Goal: Task Accomplishment & Management: Manage account settings

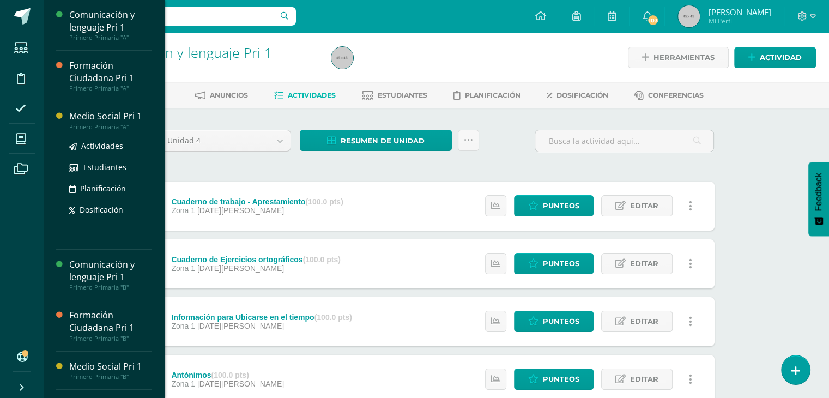
click at [106, 123] on div "Primero Primaria "A"" at bounding box center [110, 127] width 83 height 8
click at [105, 118] on div "Medio Social Pri 1" at bounding box center [110, 116] width 83 height 13
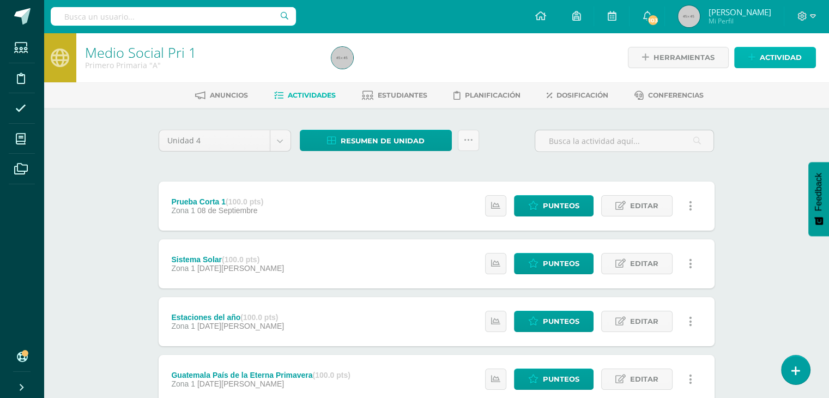
click at [758, 58] on link "Actividad" at bounding box center [775, 57] width 82 height 21
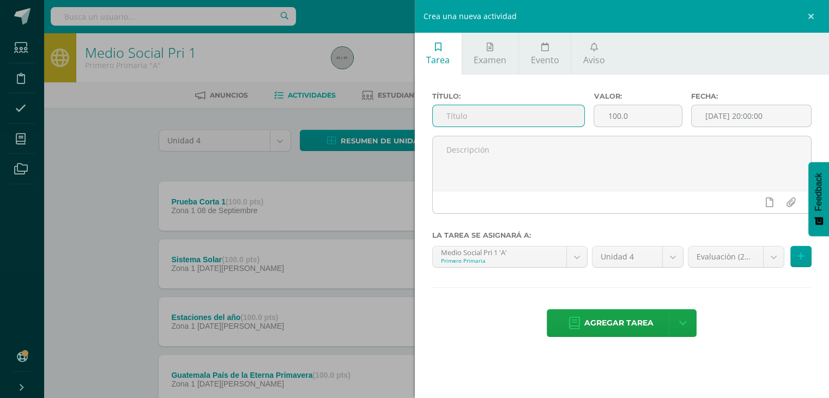
click at [522, 107] on input "text" at bounding box center [509, 115] width 152 height 21
type input "m"
type input "Mi Comunidad"
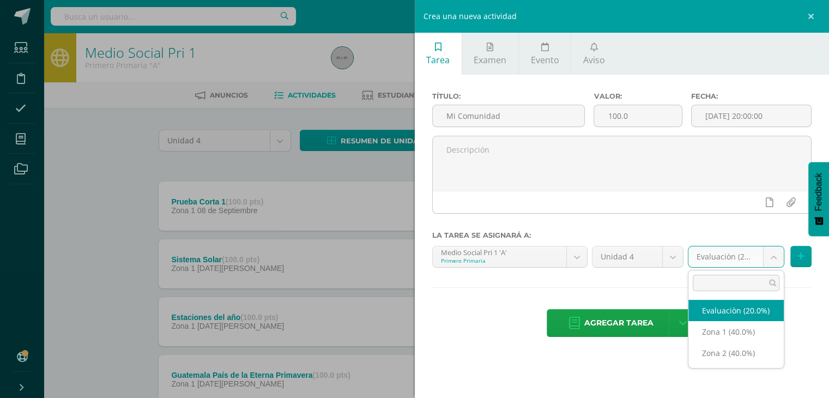
click at [771, 255] on body "Estudiantes Disciplina Asistencia Mis cursos Archivos Soporte Ayuda Reportar un…" at bounding box center [414, 238] width 829 height 476
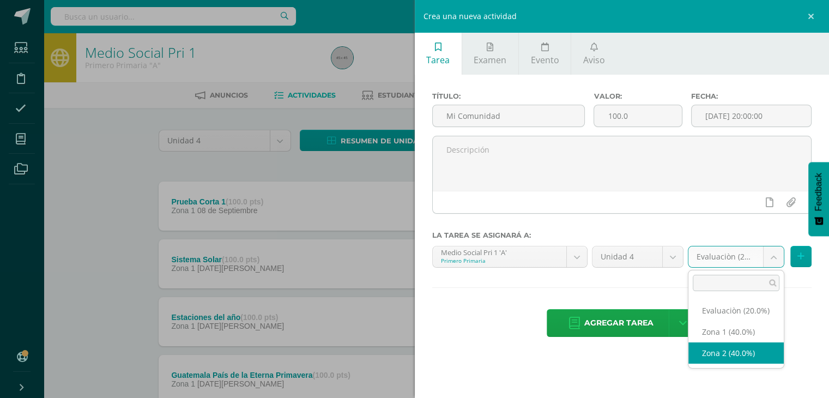
select select "31024"
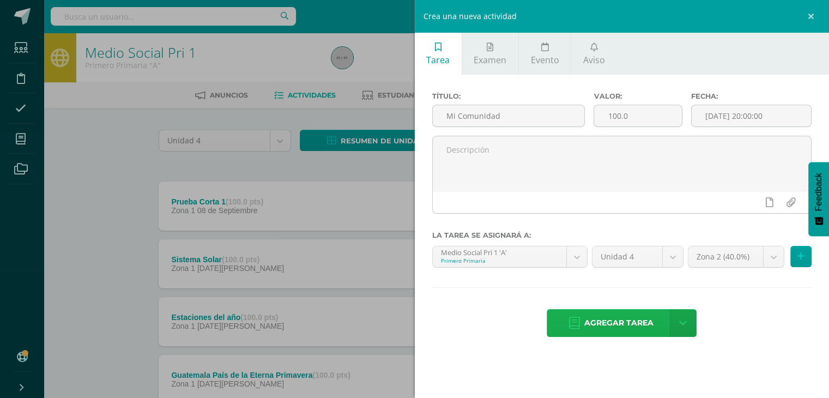
click at [593, 321] on span "Agregar tarea" at bounding box center [618, 323] width 69 height 27
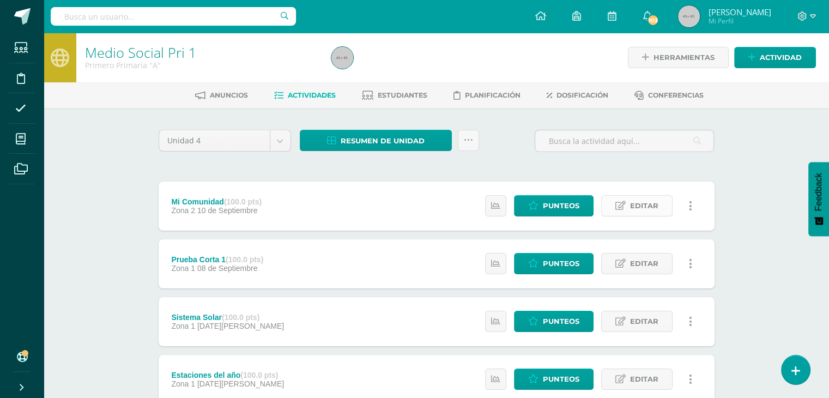
click at [641, 207] on span "Editar" at bounding box center [644, 206] width 28 height 20
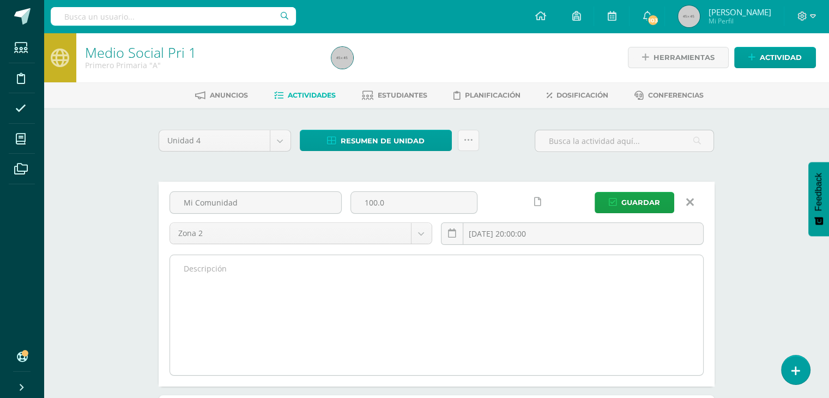
click at [221, 287] on textarea at bounding box center [436, 315] width 533 height 120
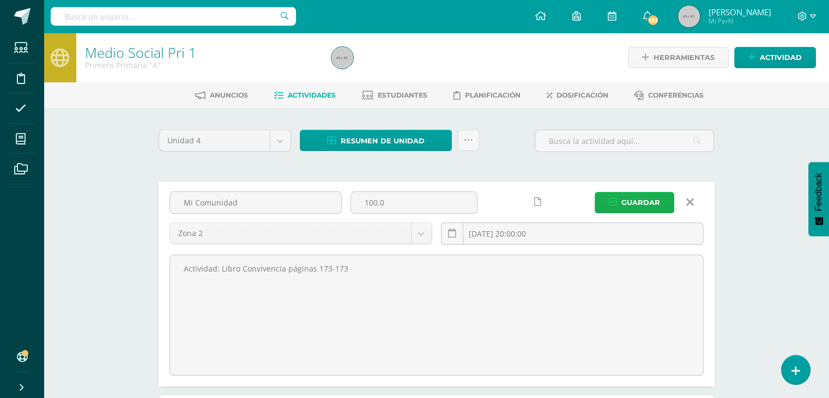
type textarea "Actividad: Libro Convivencia páginas 173-173"
click at [636, 196] on span "Guardar" at bounding box center [640, 202] width 39 height 20
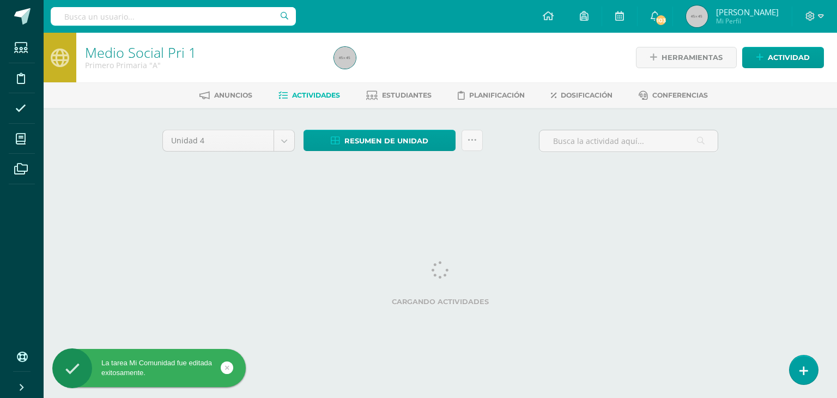
click at [644, 203] on html "La tarea Mi Comunidad fue editada exitosamente. Estudiantes Disciplina Asistenc…" at bounding box center [418, 101] width 837 height 203
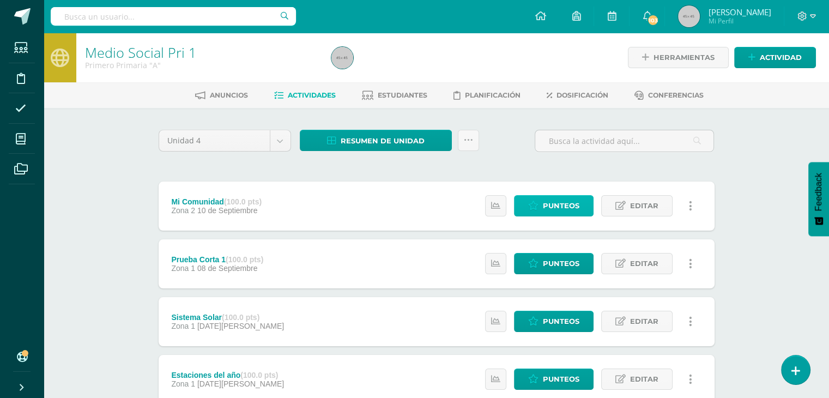
click at [558, 209] on span "Punteos" at bounding box center [561, 206] width 37 height 20
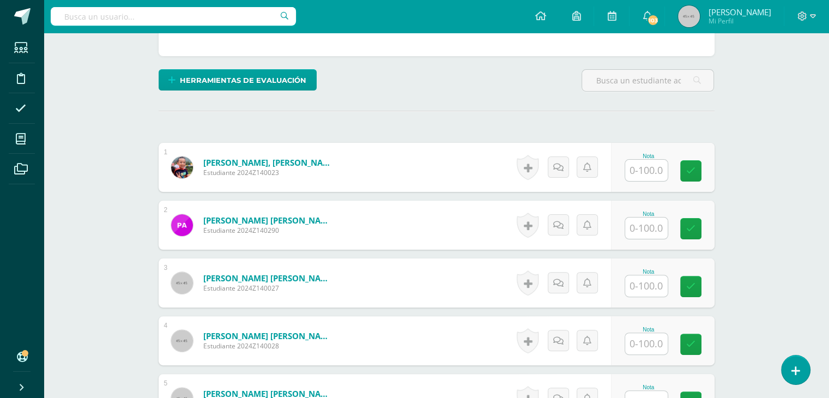
scroll to position [247, 0]
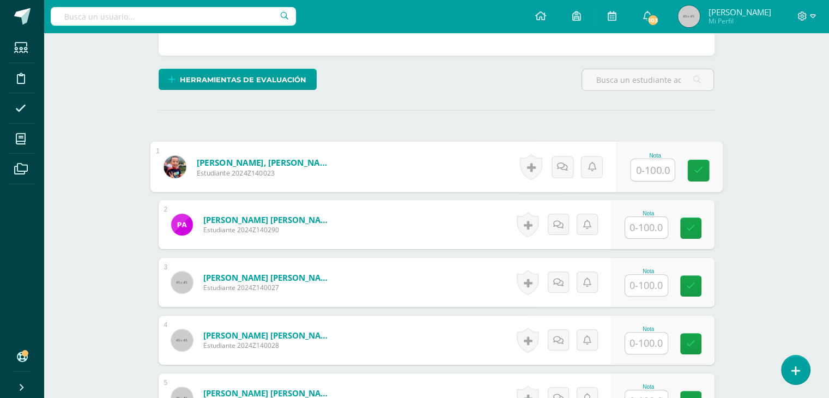
click at [641, 176] on input "text" at bounding box center [653, 170] width 44 height 22
type input "100"
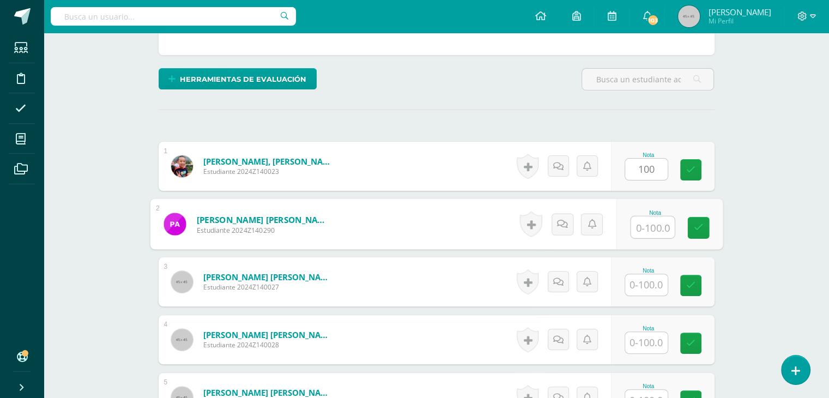
click at [650, 230] on input "text" at bounding box center [653, 227] width 44 height 22
type input "100"
click at [639, 281] on input "text" at bounding box center [646, 284] width 43 height 21
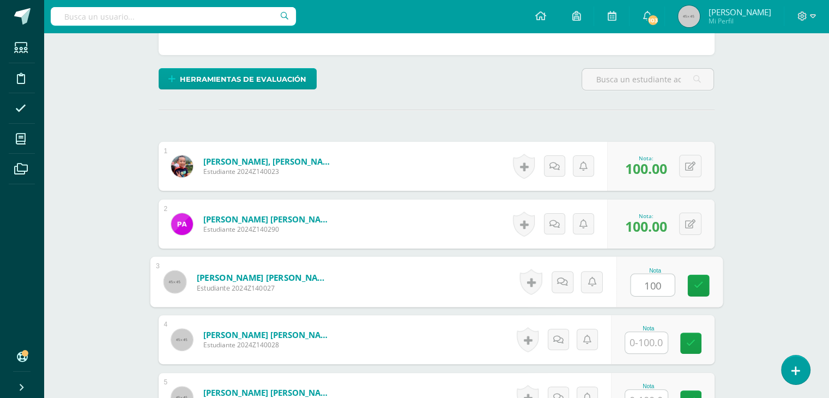
type input "100"
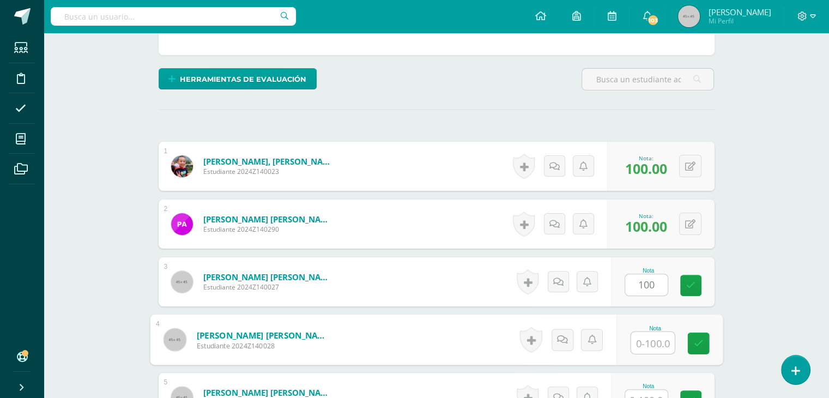
click at [653, 339] on input "text" at bounding box center [653, 343] width 44 height 22
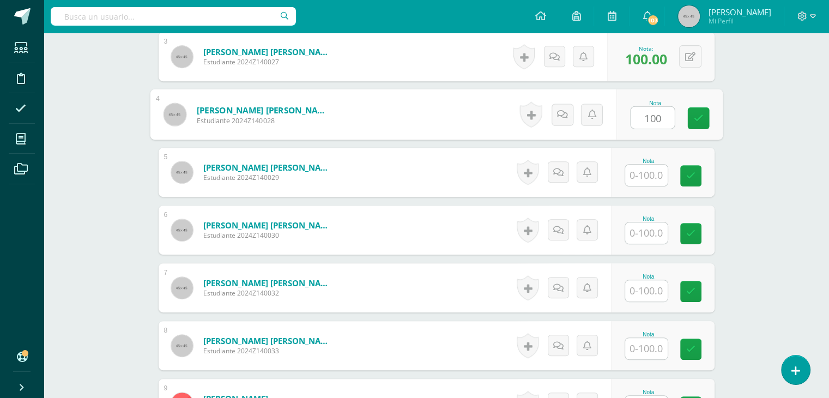
scroll to position [516, 0]
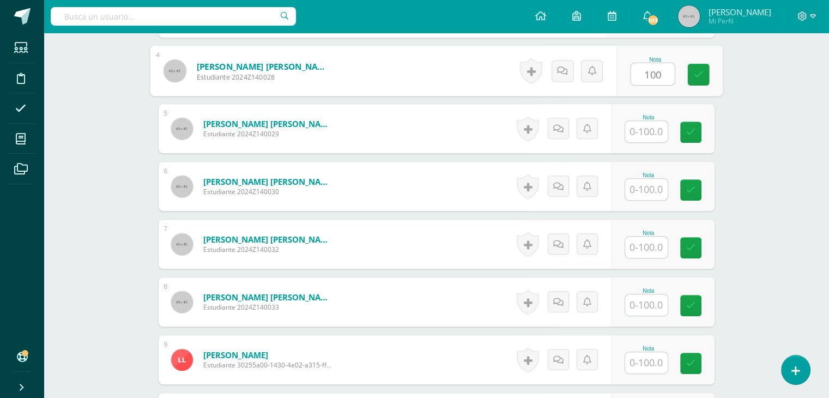
type input "100"
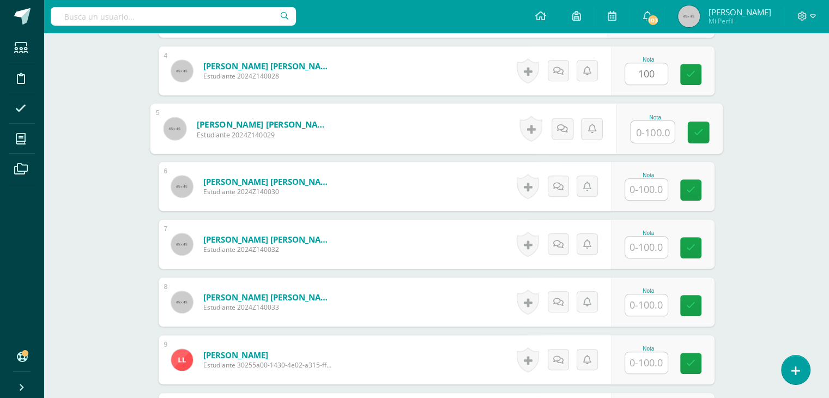
click at [639, 136] on input "text" at bounding box center [653, 132] width 44 height 22
type input "100"
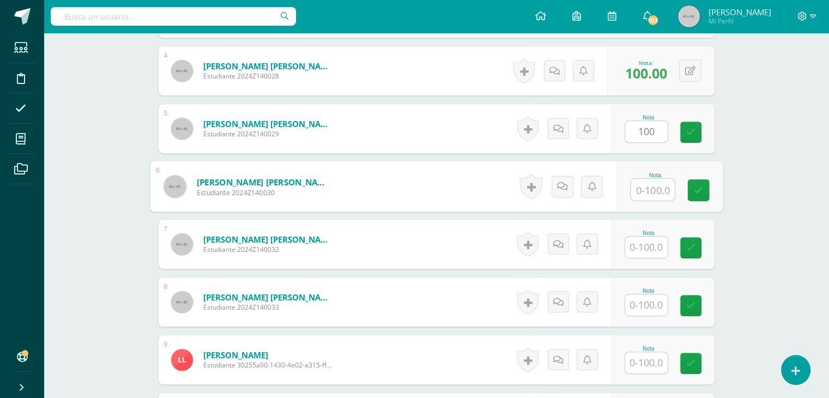
click at [646, 189] on input "text" at bounding box center [653, 190] width 44 height 22
type input "10"
click at [561, 184] on icon at bounding box center [562, 186] width 11 height 9
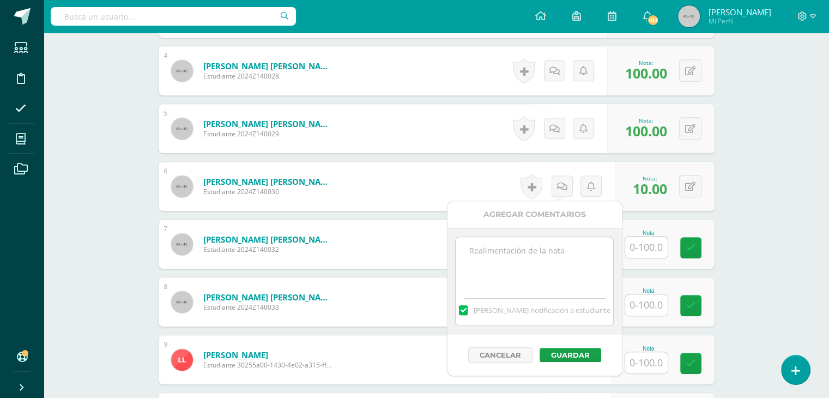
click at [506, 250] on textarea at bounding box center [535, 264] width 158 height 55
click at [544, 264] on textarea "Tienes pendiente està actividad, debido a que te auasentaste la semana del 1al …" at bounding box center [535, 264] width 158 height 55
click at [557, 263] on textarea "Tienes pendiente està actividad, debido a que te auasentaste la semana del 1al …" at bounding box center [535, 264] width 158 height 55
click at [536, 259] on textarea "Tienes pendiente está actividad, debido a que te auasentaste la semana del 1al …" at bounding box center [535, 264] width 158 height 55
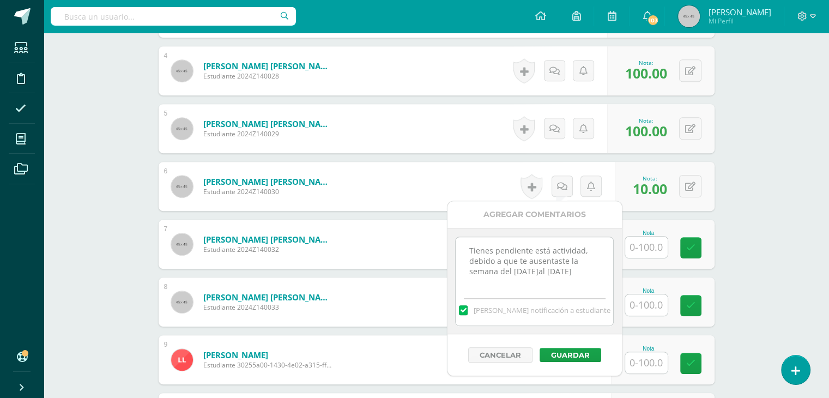
type textarea "Tienes pendiente está actividad, debido a que te ausentaste la semana del 1al 5…"
click at [468, 306] on label at bounding box center [463, 310] width 9 height 10
click at [0, 0] on input "[PERSON_NAME] notificación a estudiante" at bounding box center [0, 0] width 0 height 0
click at [557, 354] on button "Guardar" at bounding box center [571, 355] width 62 height 14
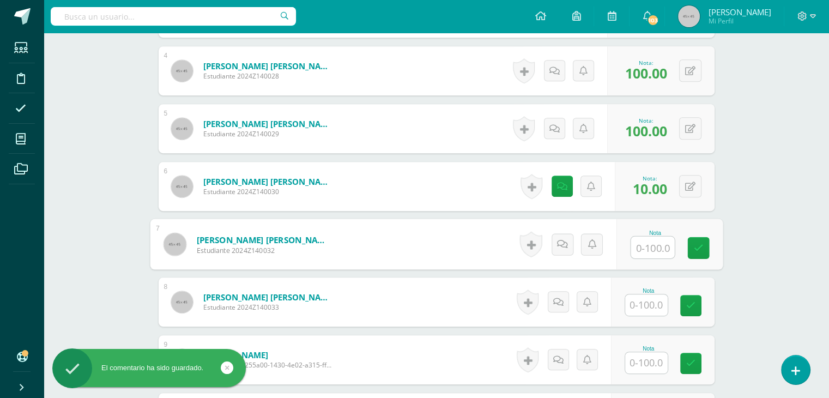
click at [643, 250] on input "text" at bounding box center [653, 248] width 44 height 22
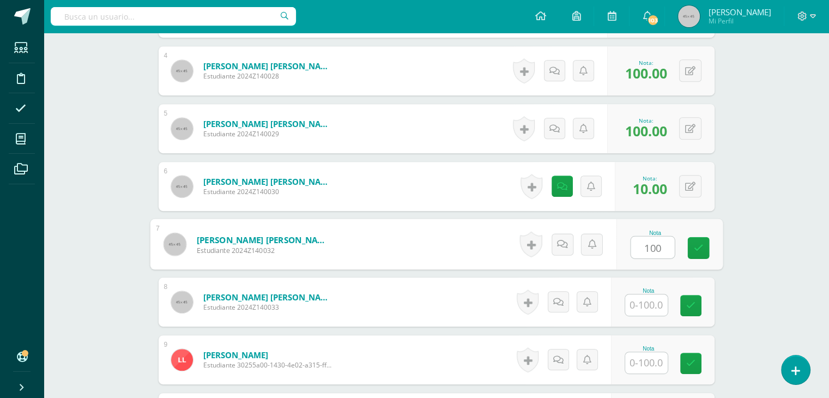
type input "100"
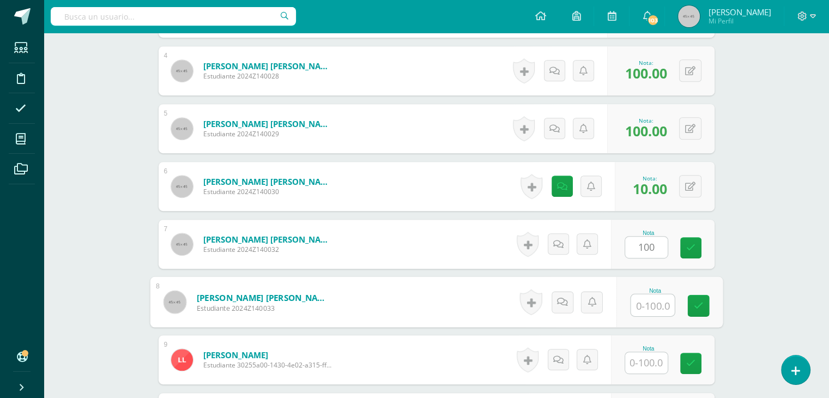
click at [639, 299] on input "text" at bounding box center [653, 305] width 44 height 22
type input "100"
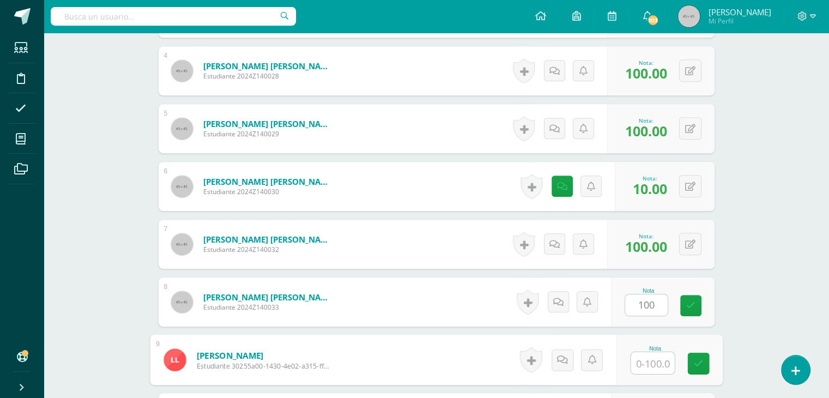
click at [643, 363] on input "text" at bounding box center [653, 363] width 44 height 22
type input "100"
click at [558, 365] on link at bounding box center [562, 360] width 22 height 22
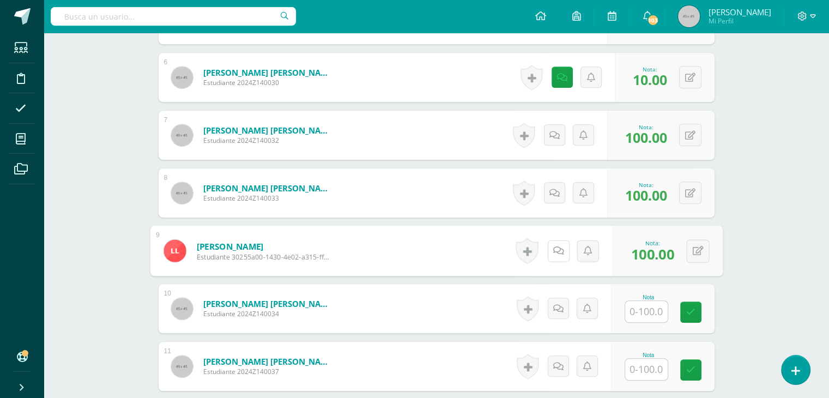
scroll to position [684, 0]
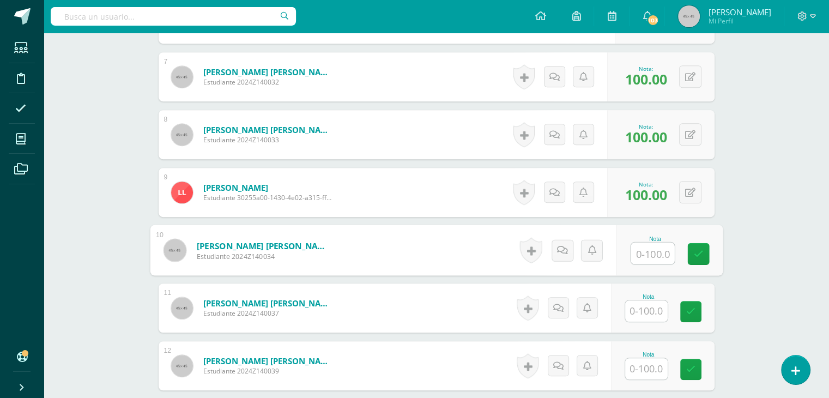
click at [648, 246] on input "text" at bounding box center [653, 254] width 44 height 22
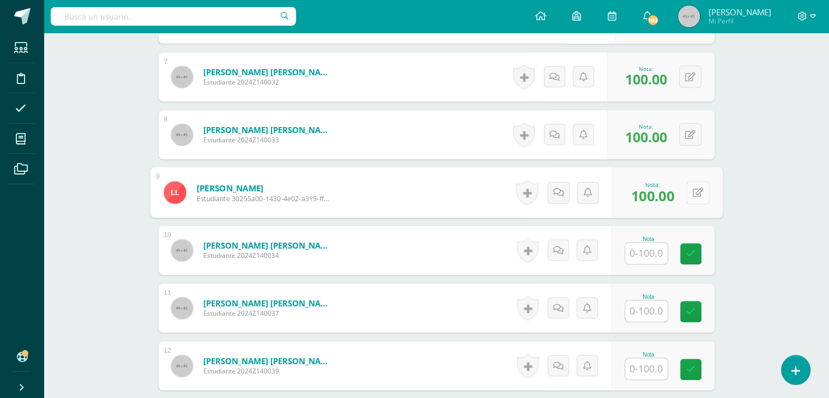
click at [687, 191] on button at bounding box center [697, 192] width 23 height 23
type input "1"
type input "10"
click at [528, 191] on icon at bounding box center [532, 192] width 11 height 9
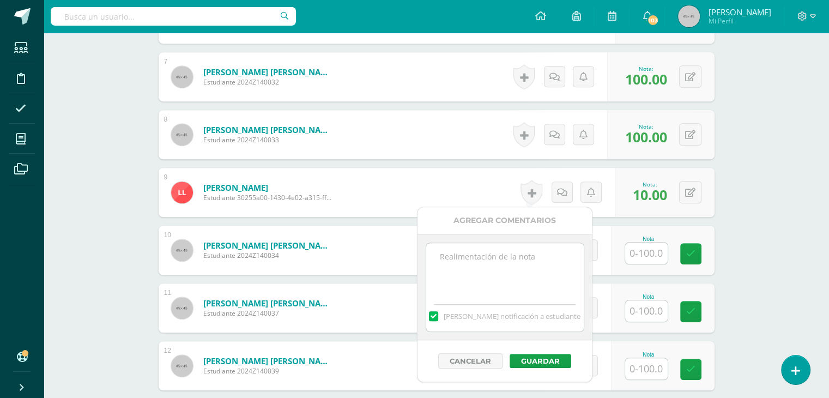
click at [476, 263] on textarea at bounding box center [505, 270] width 158 height 55
click at [547, 299] on div "[PERSON_NAME] notificación a estudiante" at bounding box center [505, 315] width 158 height 34
click at [501, 281] on textarea "Estaremos colocando la nota correspondiente, al momento de entregar tus guais d…" at bounding box center [505, 270] width 158 height 55
drag, startPoint x: 506, startPoint y: 279, endPoint x: 504, endPoint y: 273, distance: 6.7
click at [504, 273] on textarea "Estaremos colocando la nota correspondiente, al momento de entregar tus guiass …" at bounding box center [505, 270] width 158 height 55
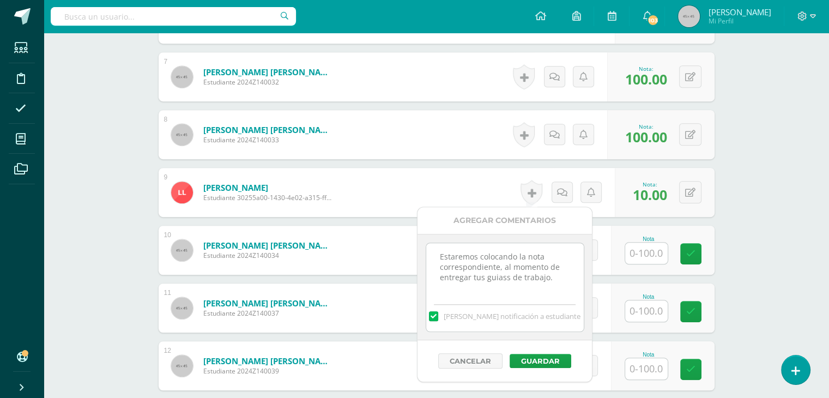
click at [511, 279] on textarea "Estaremos colocando la nota correspondiente, al momento de entregar tus guiass …" at bounding box center [505, 270] width 158 height 55
click at [508, 279] on textarea "Estaremos colocando la nota correspondiente, al momento de entregar tus guiass …" at bounding box center [505, 270] width 158 height 55
click at [438, 313] on label at bounding box center [433, 316] width 9 height 10
click at [0, 0] on input "[PERSON_NAME] notificación a estudiante" at bounding box center [0, 0] width 0 height 0
click at [555, 282] on textarea "Estaremos colocando la nota correspondiente, al momento de entregar tus guías d…" at bounding box center [505, 270] width 158 height 55
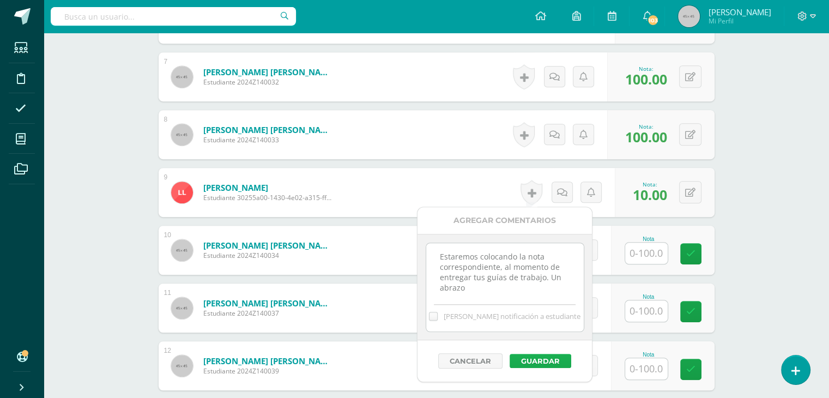
type textarea "Estaremos colocando la nota correspondiente, al momento de entregar tus guías d…"
click at [532, 360] on button "Guardar" at bounding box center [541, 361] width 62 height 14
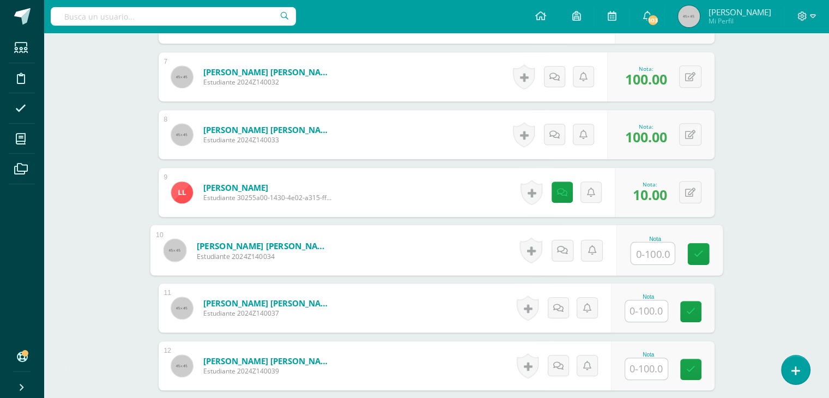
click at [643, 251] on input "text" at bounding box center [653, 254] width 44 height 22
type input "100"
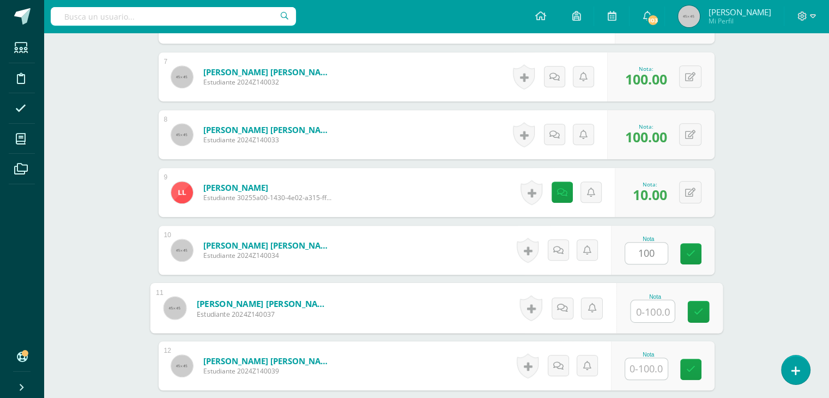
click at [648, 315] on input "text" at bounding box center [653, 311] width 44 height 22
type input "100"
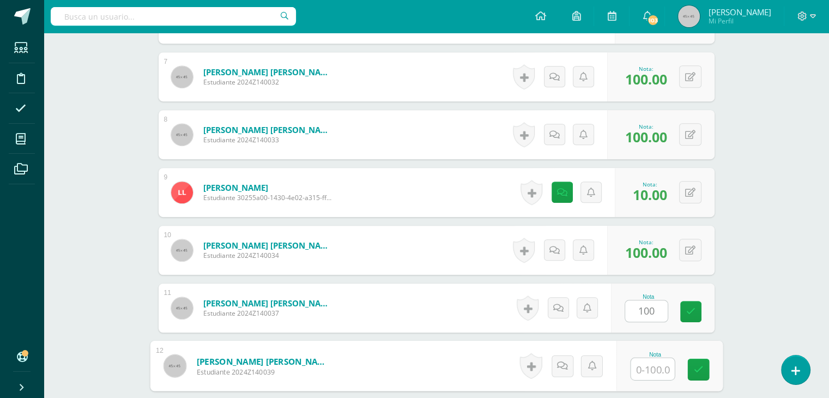
click at [636, 366] on input "text" at bounding box center [653, 369] width 44 height 22
type input "10"
click at [562, 366] on icon at bounding box center [562, 365] width 11 height 9
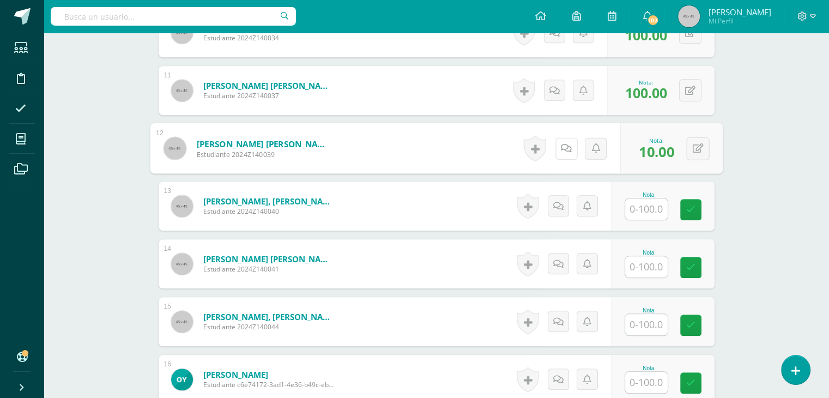
scroll to position [916, 0]
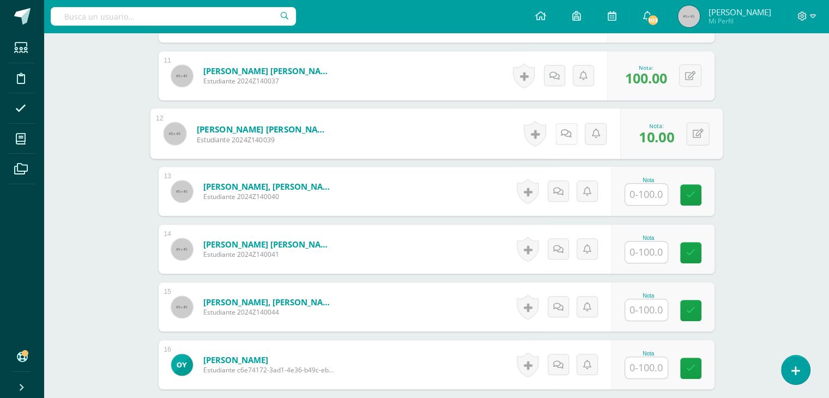
click at [571, 138] on link at bounding box center [566, 134] width 22 height 22
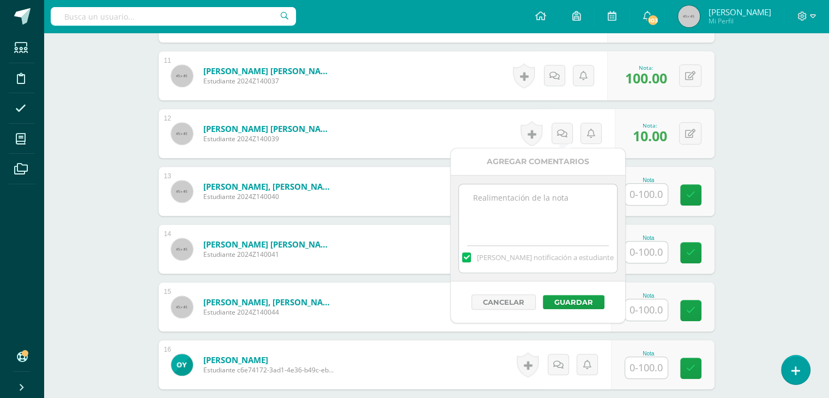
click at [494, 201] on textarea at bounding box center [538, 211] width 158 height 55
type textarea "Al momento de enviar la evidencia de tu trabajo estaremos colocando la nota. Un…"
click at [471, 257] on label at bounding box center [466, 257] width 9 height 10
click at [0, 0] on input "[PERSON_NAME] notificación a estudiante" at bounding box center [0, 0] width 0 height 0
click at [565, 301] on button "Guardar" at bounding box center [574, 302] width 62 height 14
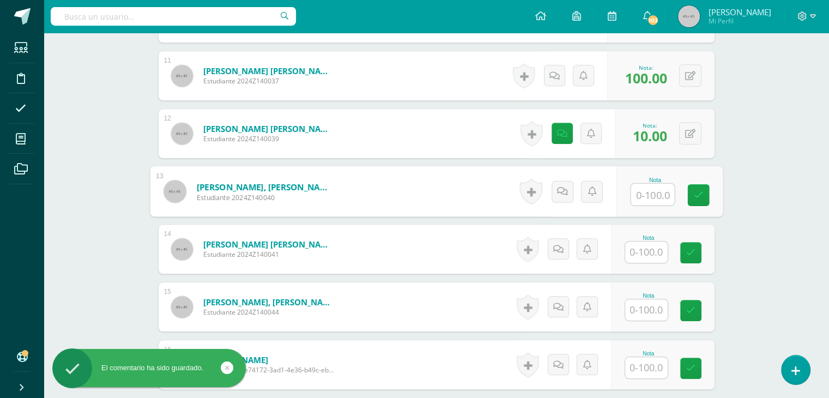
click at [653, 197] on input "text" at bounding box center [653, 195] width 44 height 22
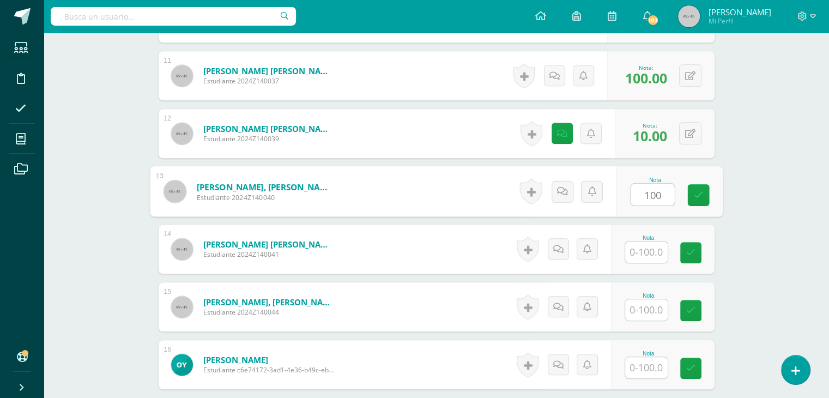
type input "100"
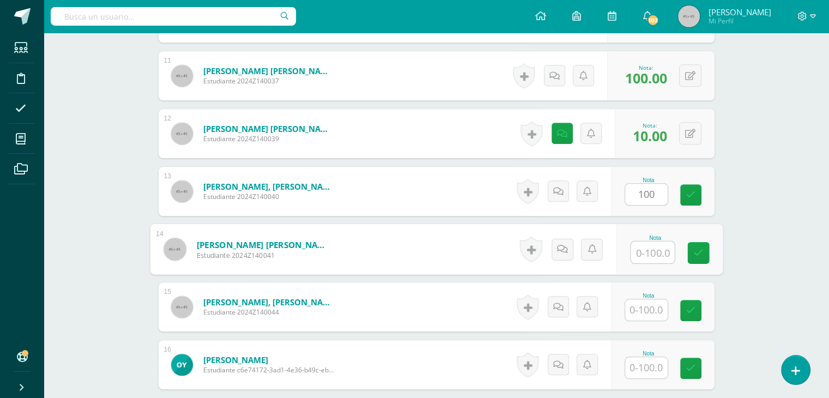
click at [645, 250] on input "text" at bounding box center [653, 253] width 44 height 22
type input "10"
click at [560, 248] on icon at bounding box center [562, 248] width 11 height 9
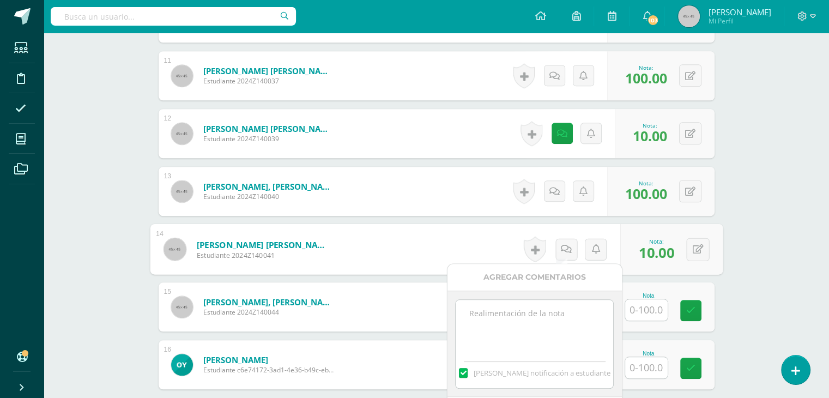
click at [469, 315] on textarea at bounding box center [535, 327] width 158 height 55
click at [526, 352] on textarea "Tienes pendiente de trabajar estas paginas, por ausencia." at bounding box center [535, 327] width 158 height 55
type textarea "Tienes pendiente de trabajar estas paginas, por ausencia."
click at [657, 340] on div "Nota" at bounding box center [663, 364] width 104 height 49
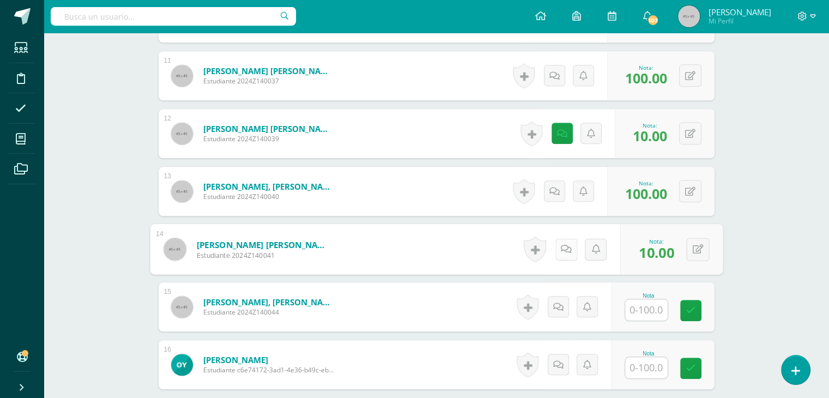
click at [561, 249] on icon at bounding box center [566, 248] width 11 height 9
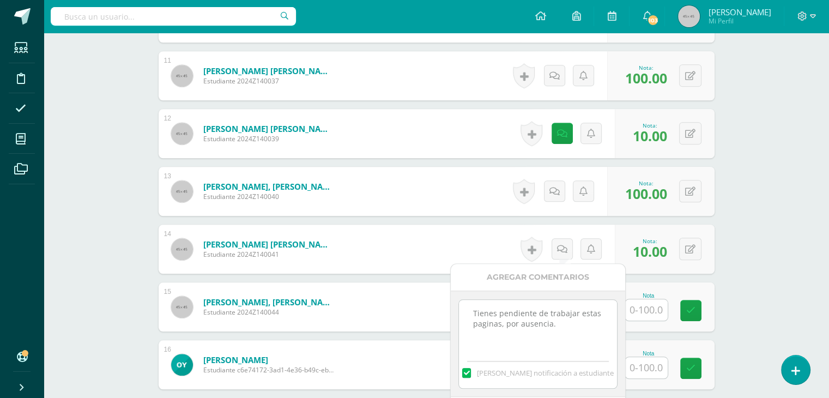
click at [471, 371] on label at bounding box center [466, 373] width 9 height 10
click at [0, 0] on input "[PERSON_NAME] notificación a estudiante" at bounding box center [0, 0] width 0 height 0
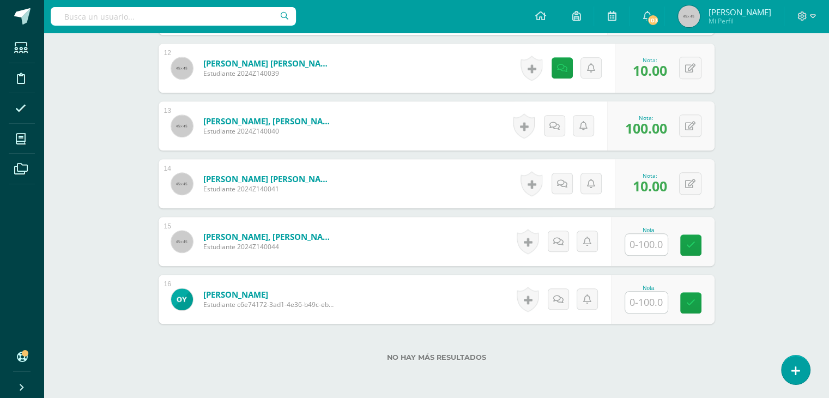
scroll to position [1003, 0]
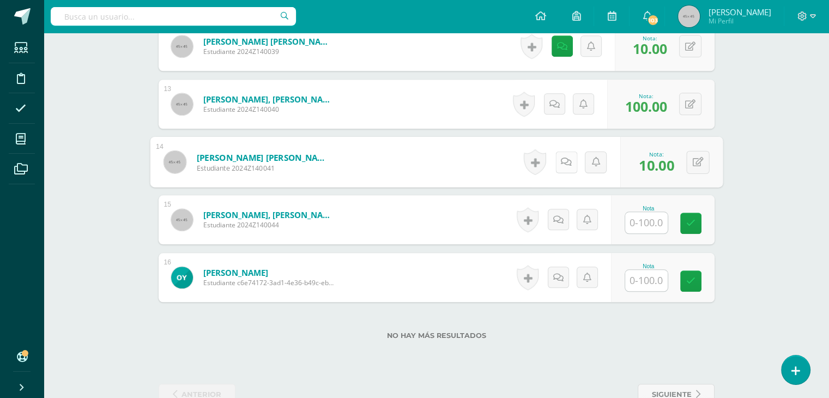
click at [561, 157] on icon at bounding box center [566, 161] width 11 height 9
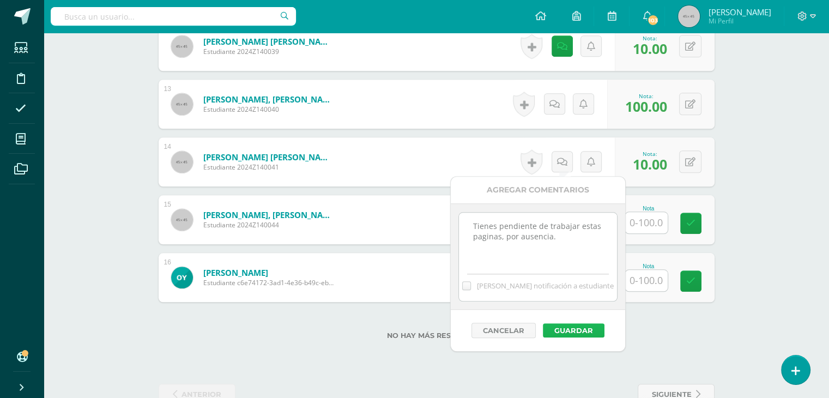
click at [570, 333] on button "Guardar" at bounding box center [574, 330] width 62 height 14
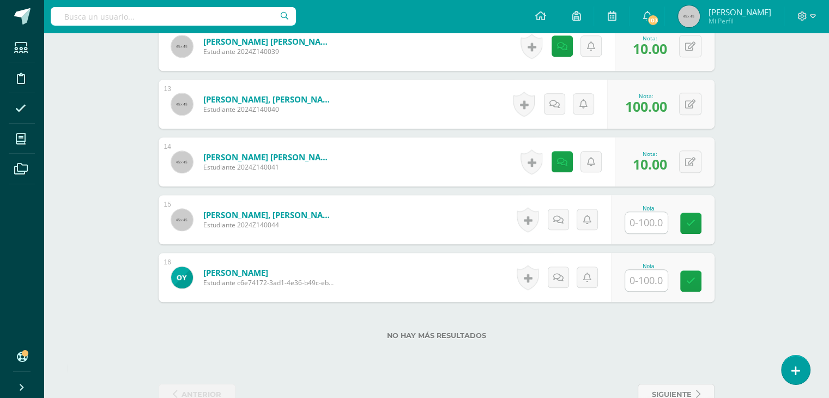
click at [643, 206] on div "Nota" at bounding box center [649, 209] width 48 height 6
click at [641, 222] on input "text" at bounding box center [653, 223] width 44 height 22
type input "100"
click at [649, 280] on input "text" at bounding box center [653, 281] width 44 height 22
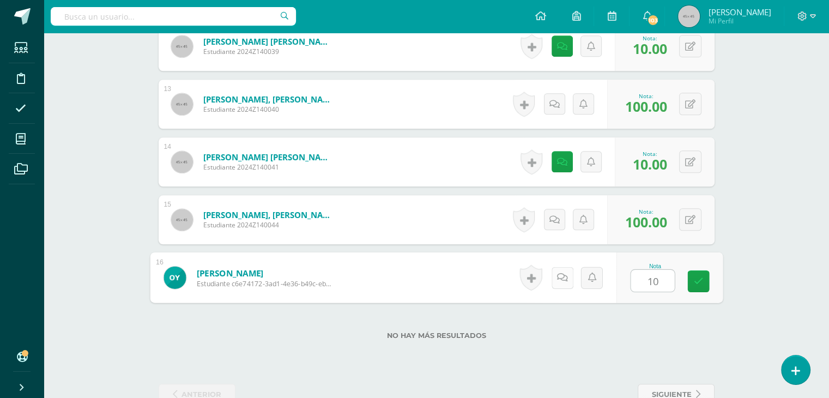
type input "10"
click at [560, 274] on icon at bounding box center [562, 277] width 11 height 9
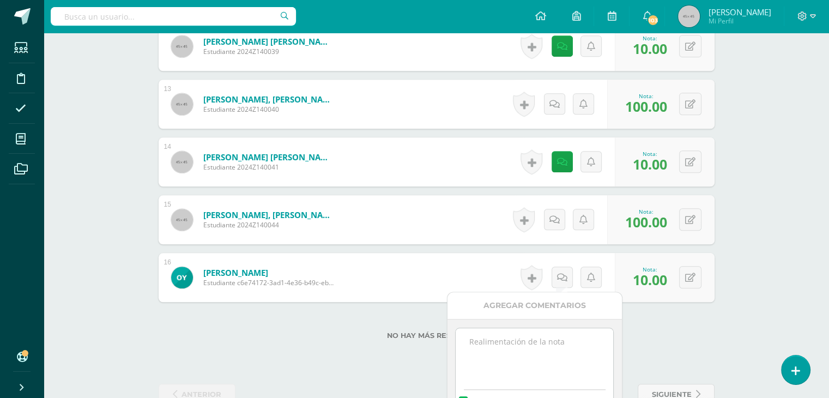
click at [510, 355] on textarea at bounding box center [535, 355] width 158 height 55
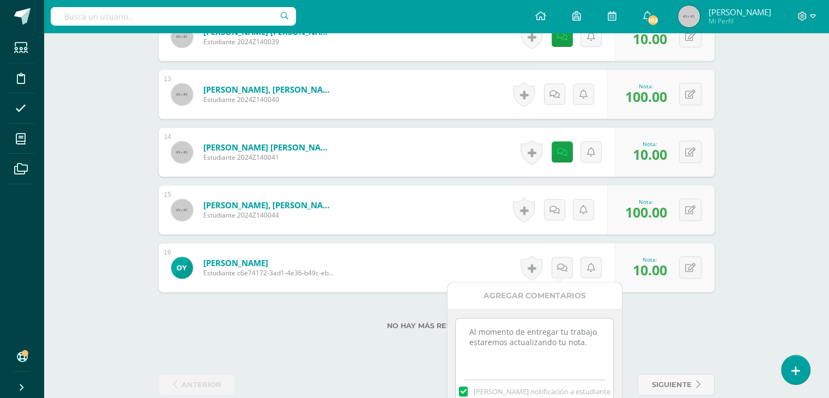
type textarea "Al momento de entregar tu trabajo estaremos actualizando tu nota."
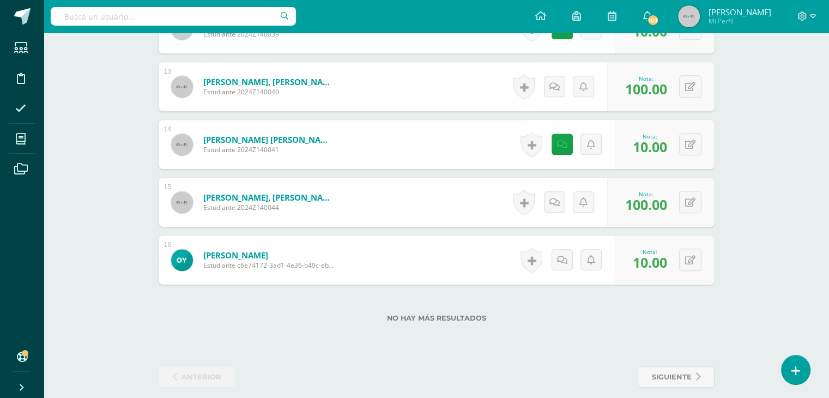
scroll to position [1031, 0]
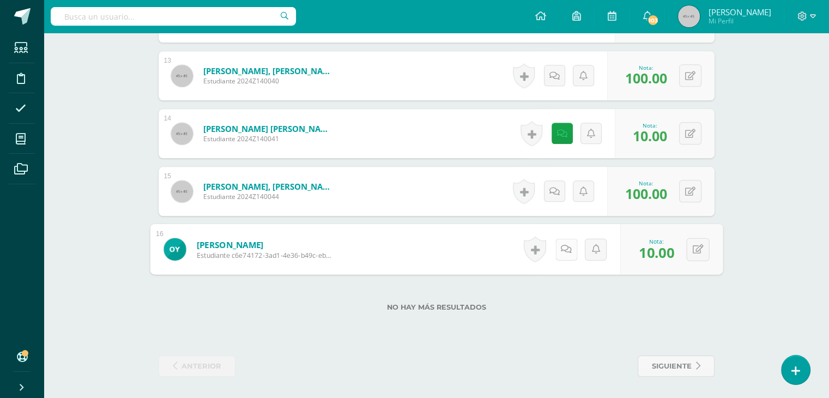
click at [561, 251] on icon at bounding box center [566, 248] width 11 height 9
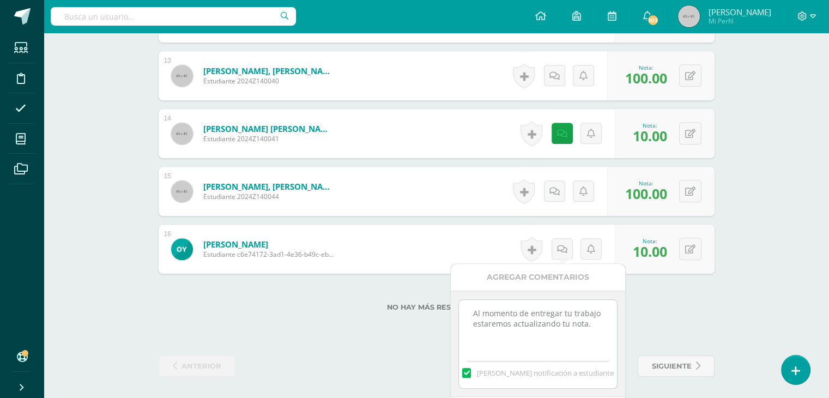
click at [471, 371] on label at bounding box center [466, 373] width 9 height 10
click at [0, 0] on input "[PERSON_NAME] notificación a estudiante" at bounding box center [0, 0] width 0 height 0
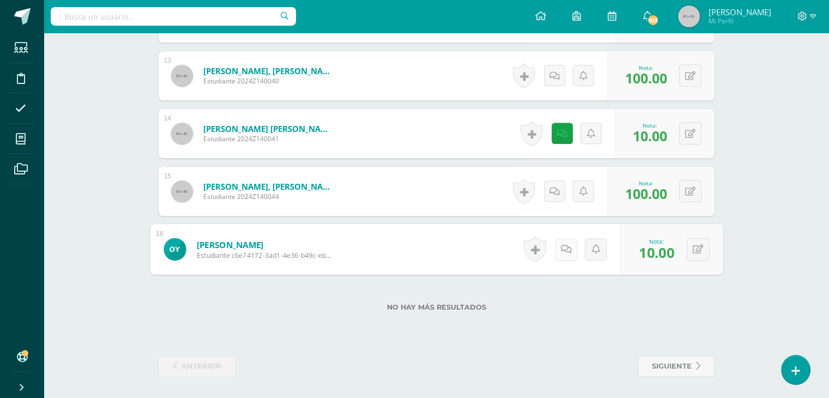
click at [557, 252] on link at bounding box center [566, 249] width 22 height 22
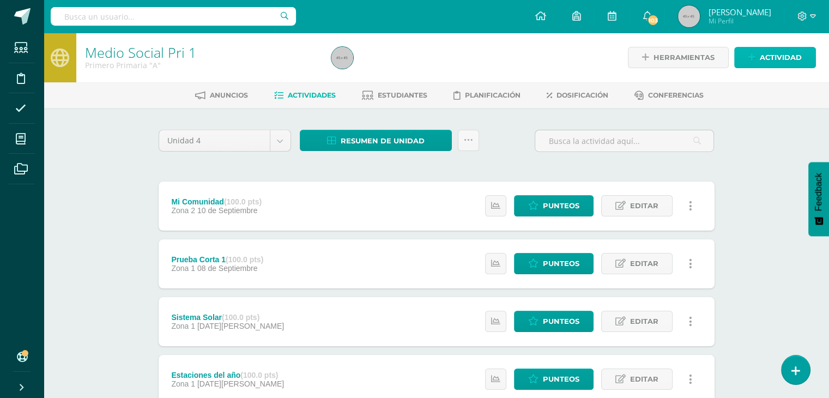
click at [785, 53] on span "Actividad" at bounding box center [781, 57] width 42 height 20
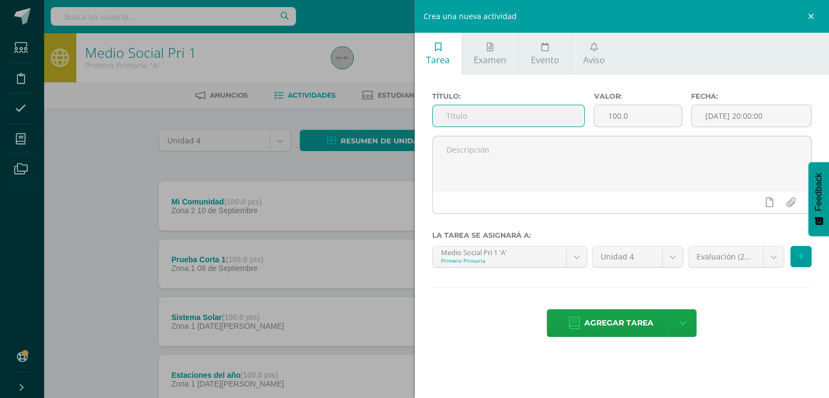
click at [495, 116] on input "text" at bounding box center [509, 115] width 152 height 21
type input "P"
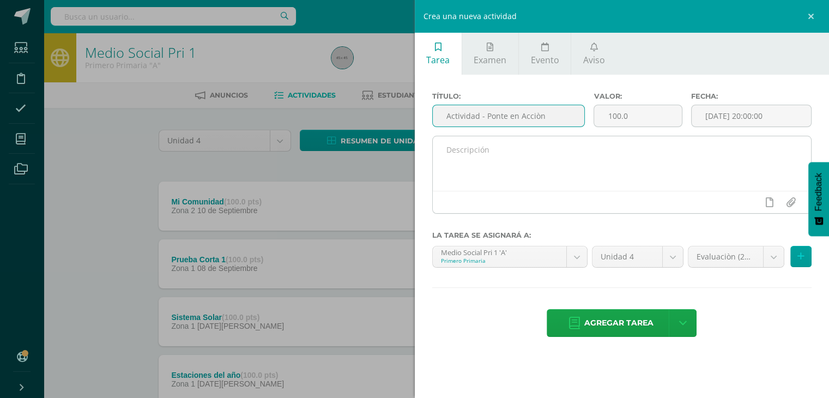
type input "Actividad - Ponte en Acciòn"
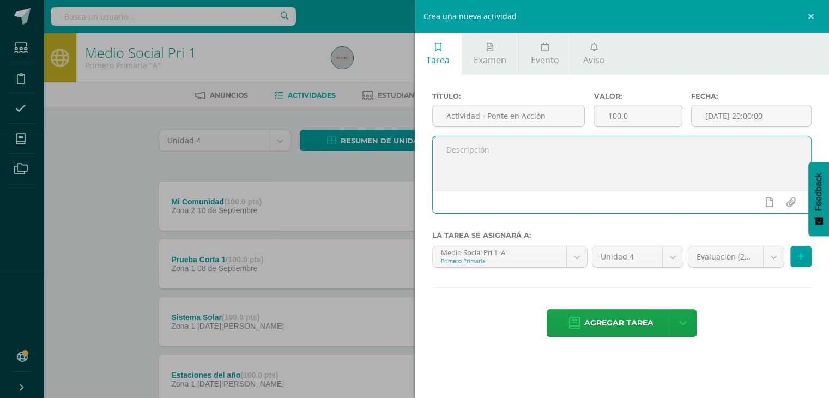
click at [497, 148] on textarea at bounding box center [622, 163] width 379 height 55
type textarea "Actividad Libro de convivencia página 177"
click at [776, 256] on body "Estudiantes Disciplina Asistencia Mis cursos Archivos Soporte Ayuda Reportar un…" at bounding box center [414, 267] width 829 height 534
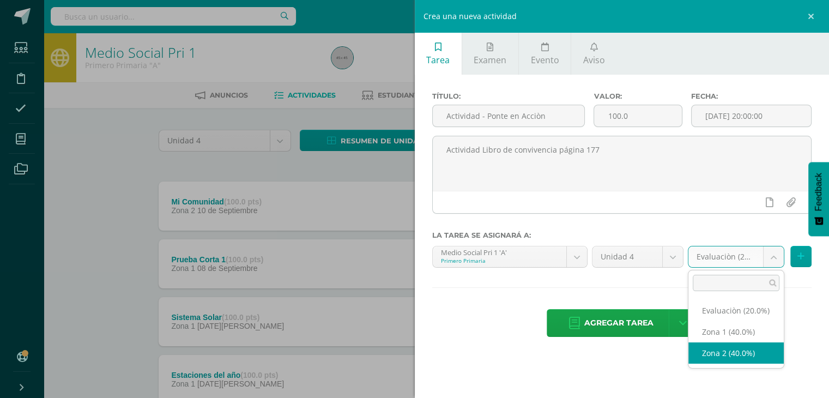
select select "31024"
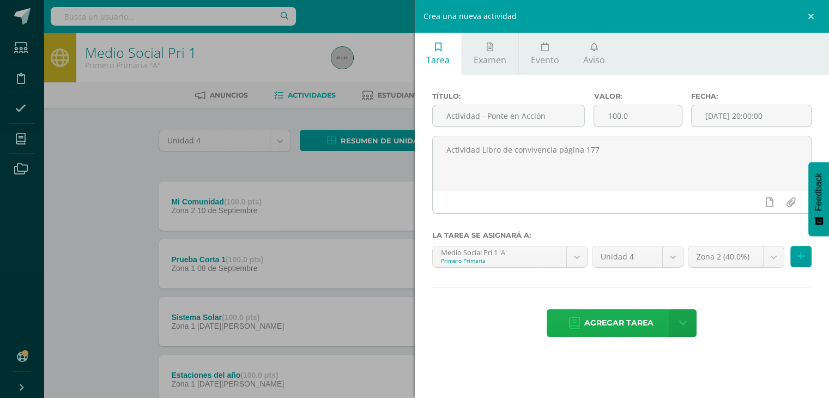
click at [602, 324] on span "Agregar tarea" at bounding box center [618, 323] width 69 height 27
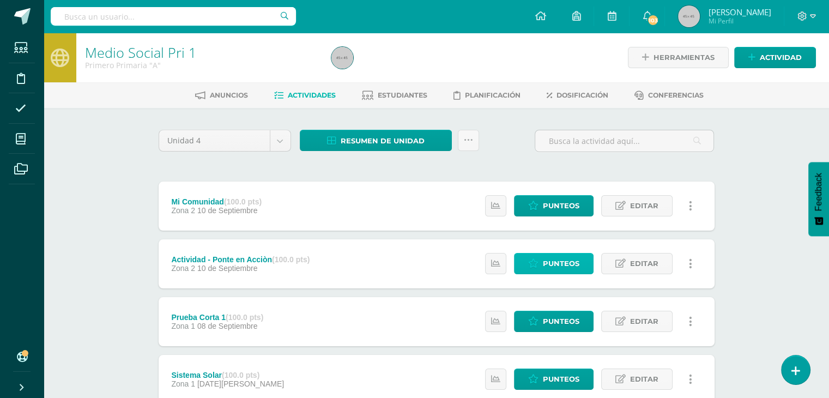
click at [563, 263] on span "Punteos" at bounding box center [561, 263] width 37 height 20
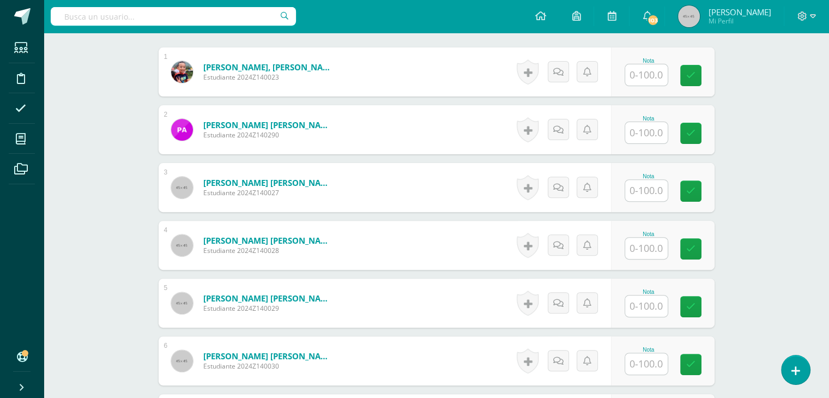
scroll to position [342, 0]
click at [643, 75] on input "text" at bounding box center [646, 74] width 43 height 21
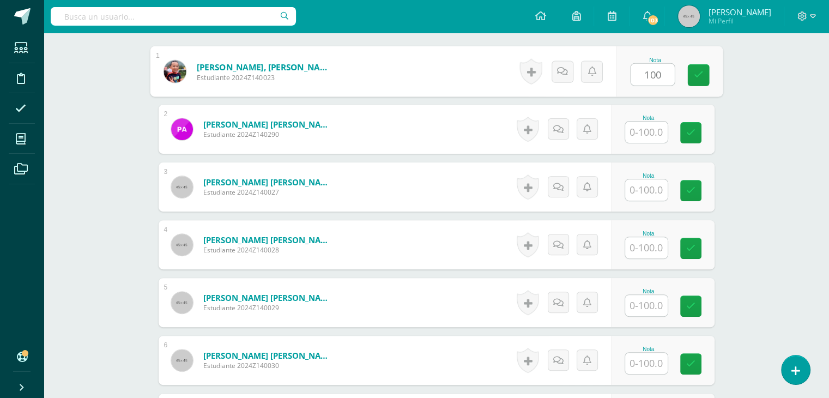
type input "100"
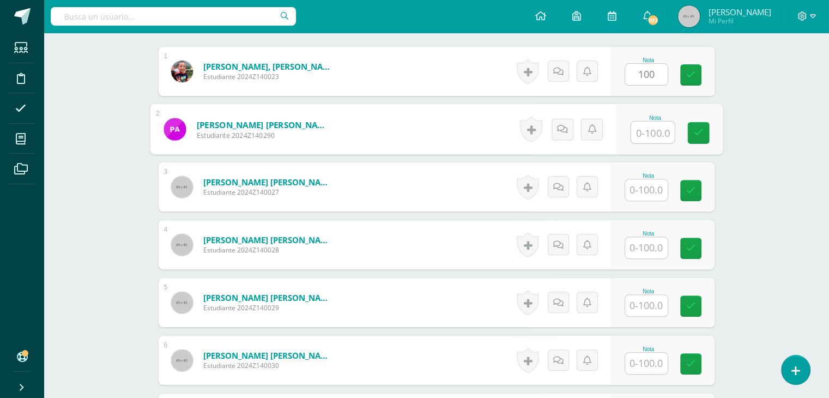
click at [643, 135] on input "text" at bounding box center [653, 133] width 44 height 22
type input "100"
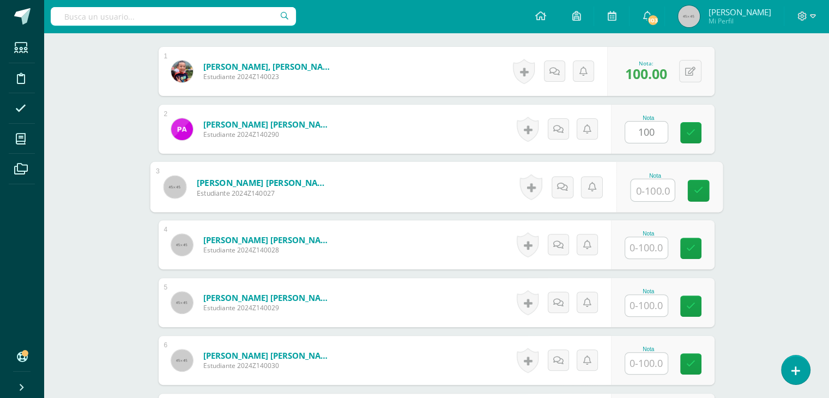
click at [647, 192] on input "text" at bounding box center [653, 190] width 44 height 22
type input "10"
click at [560, 188] on icon at bounding box center [562, 186] width 11 height 9
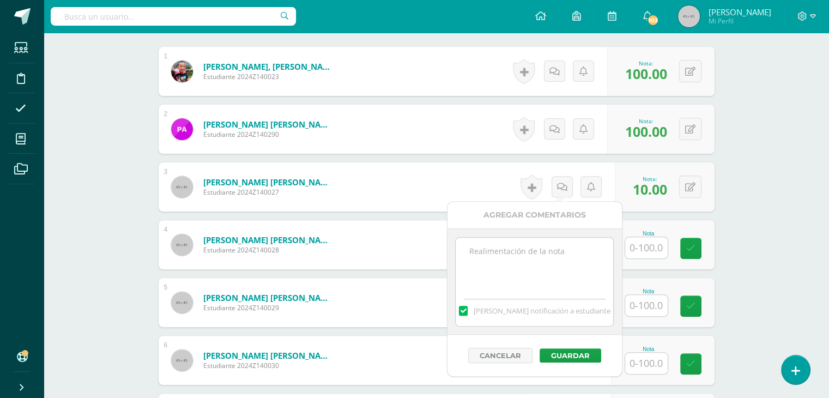
click at [474, 257] on textarea at bounding box center [535, 265] width 158 height 55
click at [496, 262] on textarea "Tienes pendiente de trabajar esta activida por ausencia." at bounding box center [535, 265] width 158 height 55
type textarea "Tienes pendiente de trabajar esta actividad, por ausencia."
click at [468, 312] on label at bounding box center [463, 311] width 9 height 10
click at [0, 0] on input "[PERSON_NAME] notificación a estudiante" at bounding box center [0, 0] width 0 height 0
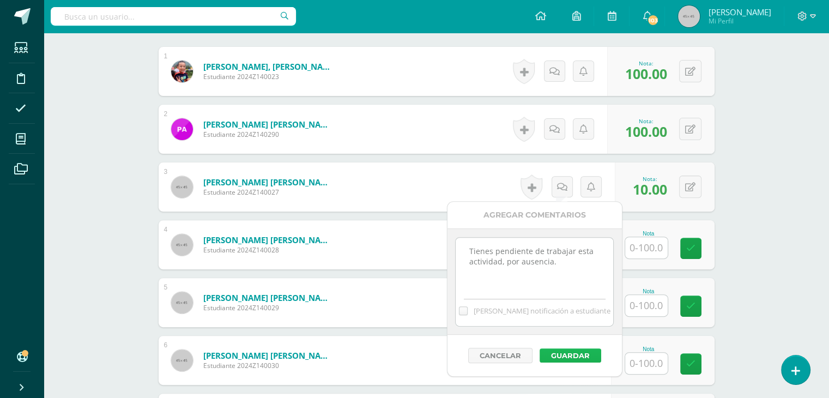
click at [566, 357] on button "Guardar" at bounding box center [571, 355] width 62 height 14
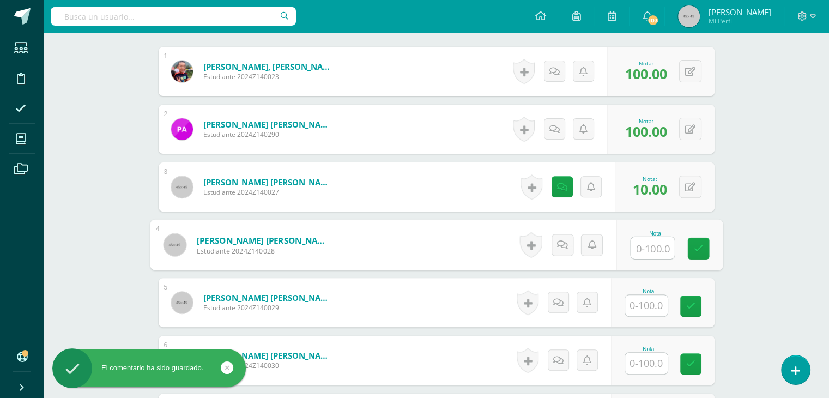
click at [651, 250] on input "text" at bounding box center [653, 248] width 44 height 22
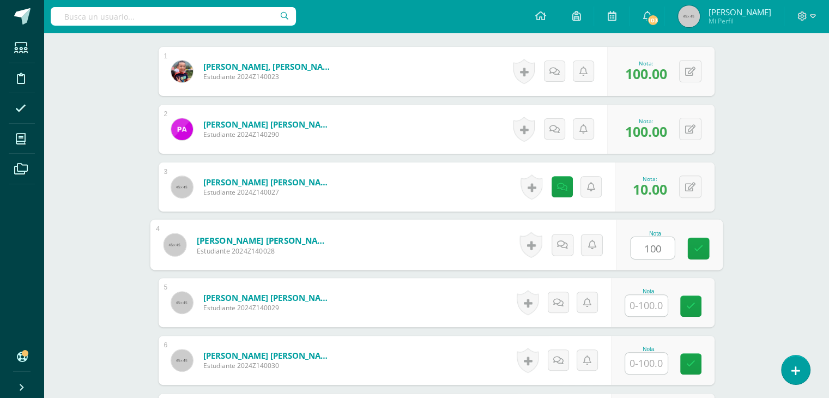
type input "100"
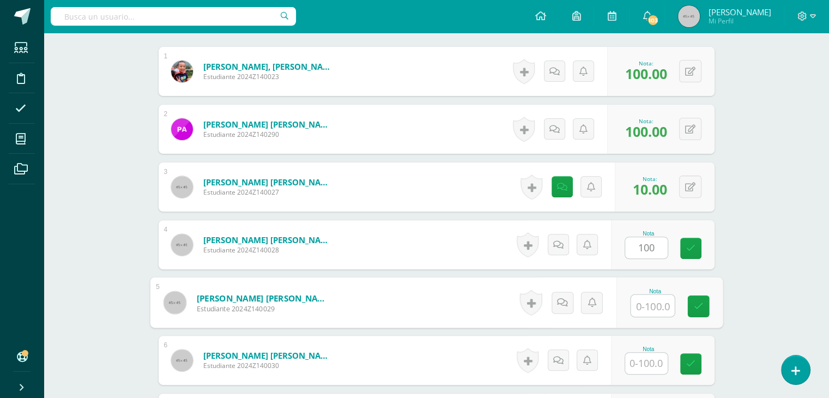
click at [641, 306] on input "text" at bounding box center [653, 306] width 44 height 22
type input "100"
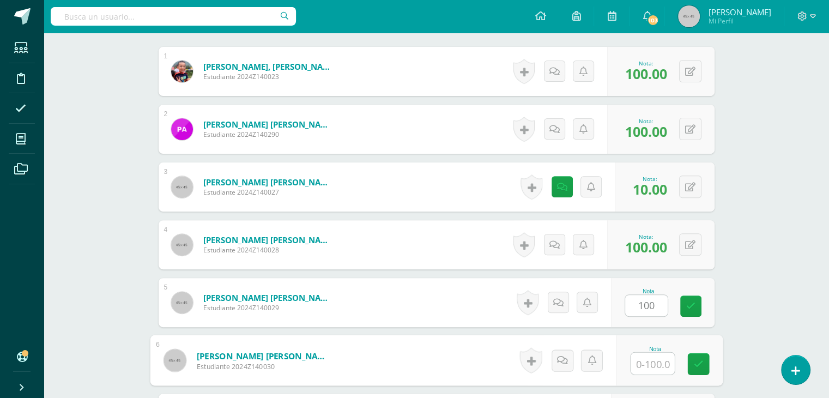
click at [648, 365] on input "text" at bounding box center [653, 364] width 44 height 22
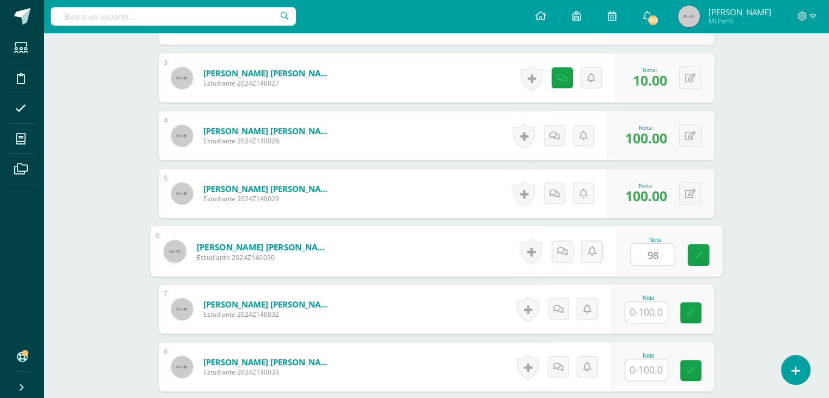
scroll to position [524, 0]
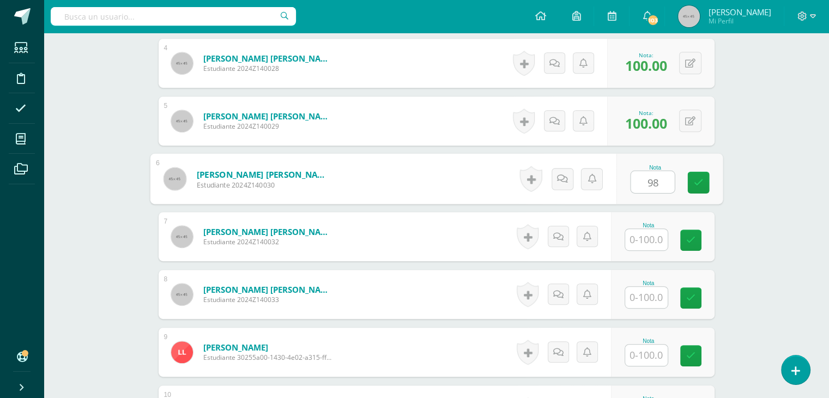
type input "98"
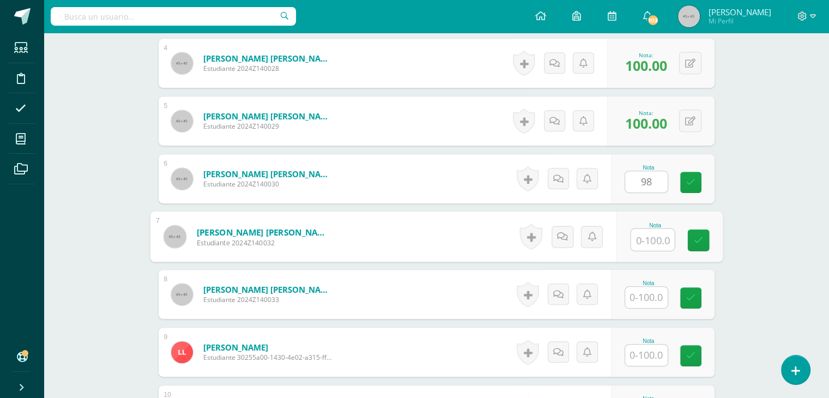
click at [650, 237] on input "text" at bounding box center [653, 240] width 44 height 22
type input "100"
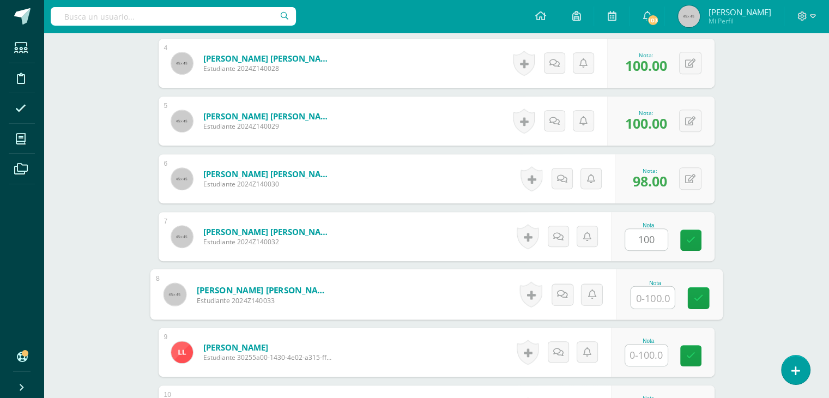
click at [638, 293] on input "text" at bounding box center [653, 298] width 44 height 22
type input "100"
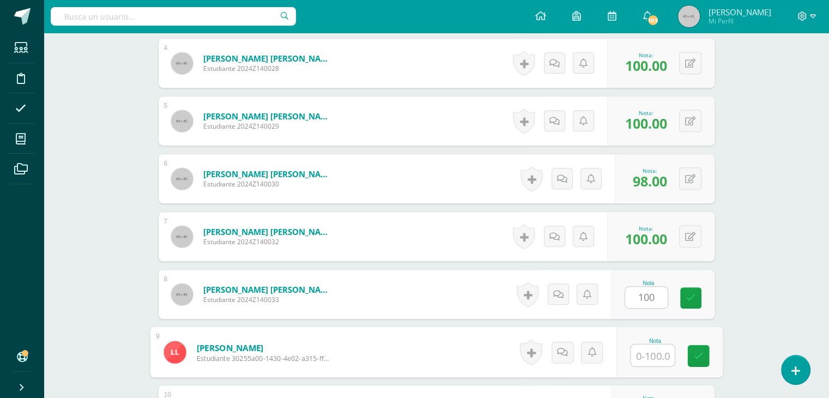
click at [648, 353] on input "text" at bounding box center [653, 356] width 44 height 22
click at [563, 355] on icon at bounding box center [562, 351] width 11 height 9
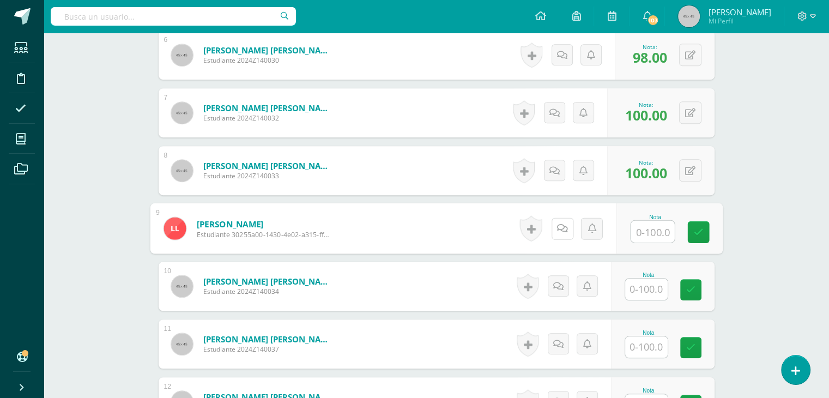
scroll to position [677, 0]
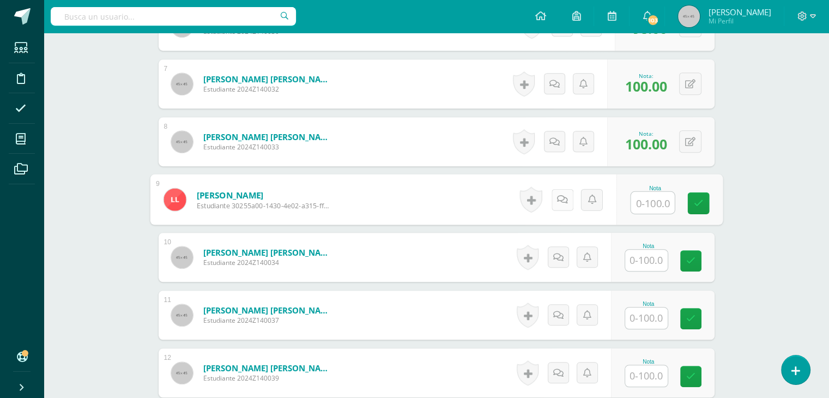
click at [557, 202] on icon at bounding box center [562, 199] width 11 height 9
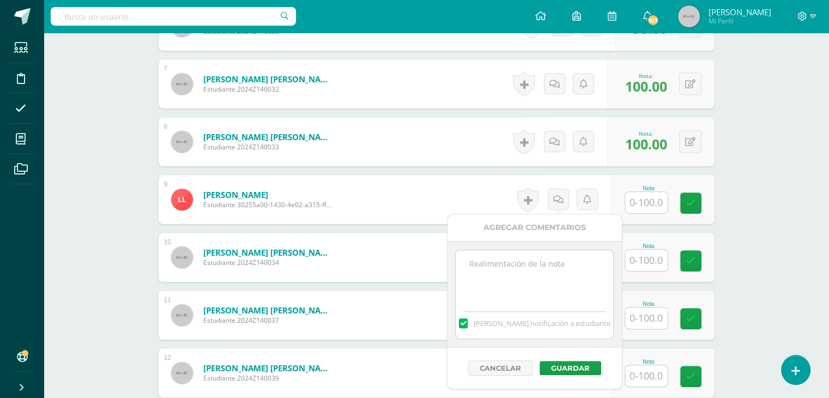
click at [510, 264] on textarea at bounding box center [535, 277] width 158 height 55
type textarea "Actualizaremos tu nota al entregar trabajar asignado."
click at [468, 324] on label at bounding box center [463, 323] width 9 height 10
click at [0, 0] on input "[PERSON_NAME] notificación a estudiante" at bounding box center [0, 0] width 0 height 0
click at [559, 371] on button "Guardar" at bounding box center [571, 368] width 62 height 14
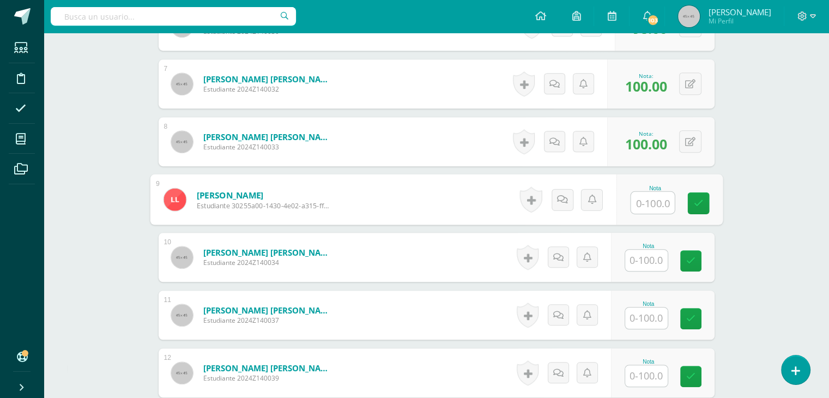
click at [644, 199] on input "text" at bounding box center [653, 203] width 44 height 22
type input "10"
click at [563, 197] on icon at bounding box center [562, 199] width 11 height 9
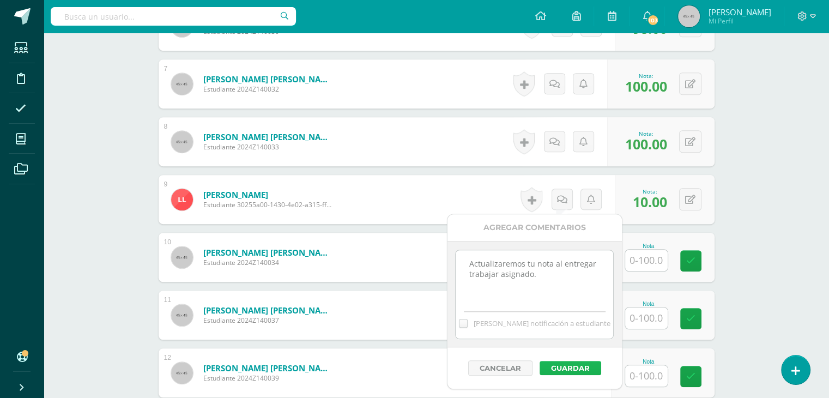
click at [554, 367] on button "Guardar" at bounding box center [571, 368] width 62 height 14
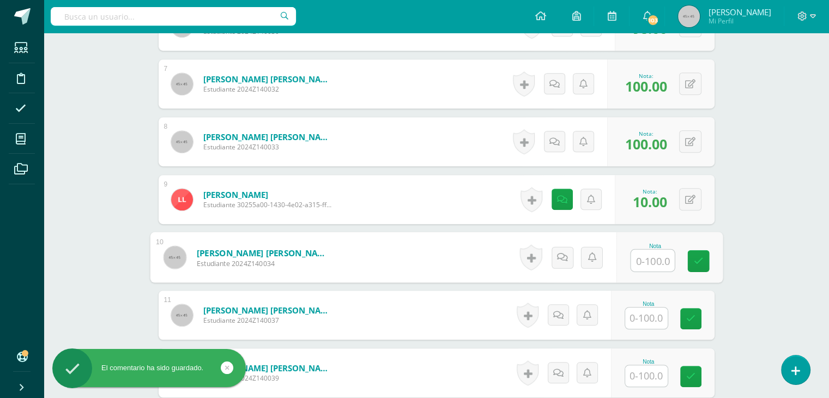
click at [644, 259] on input "text" at bounding box center [653, 261] width 44 height 22
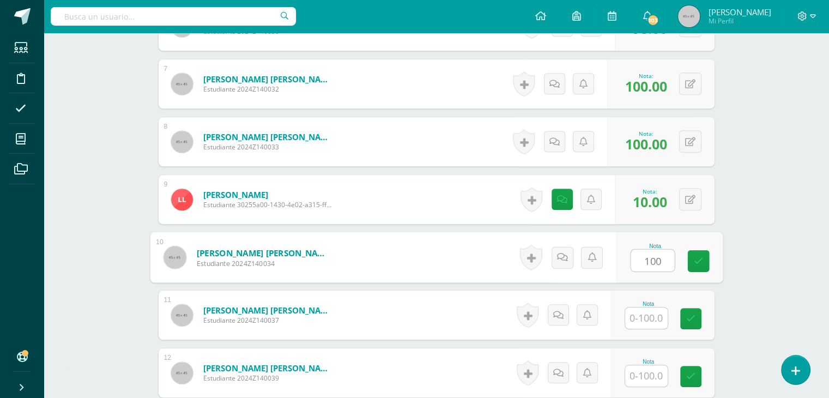
type input "100"
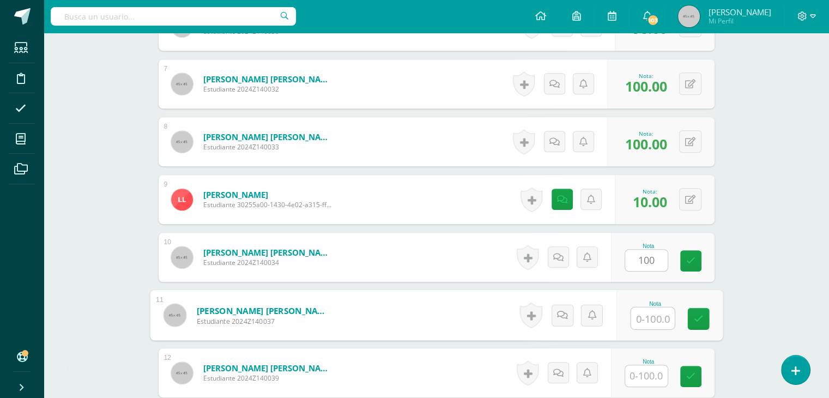
click at [650, 319] on input "text" at bounding box center [653, 318] width 44 height 22
type input "90"
click at [561, 311] on icon at bounding box center [562, 314] width 11 height 9
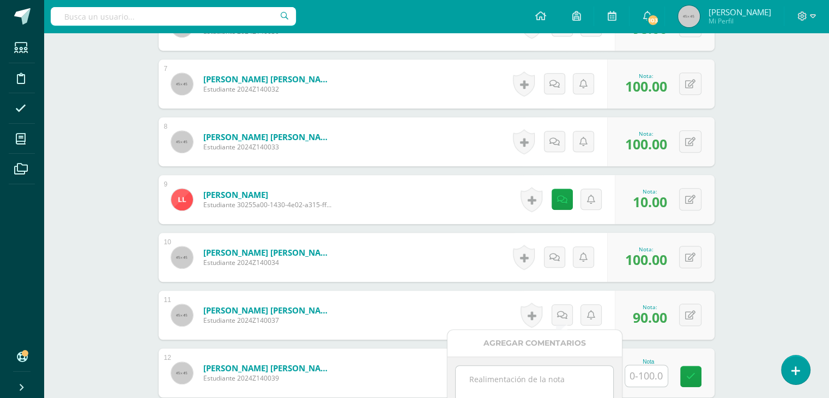
click at [499, 373] on textarea at bounding box center [535, 393] width 158 height 55
type textarea "No trabajo la actividad en el tiempo asignado."
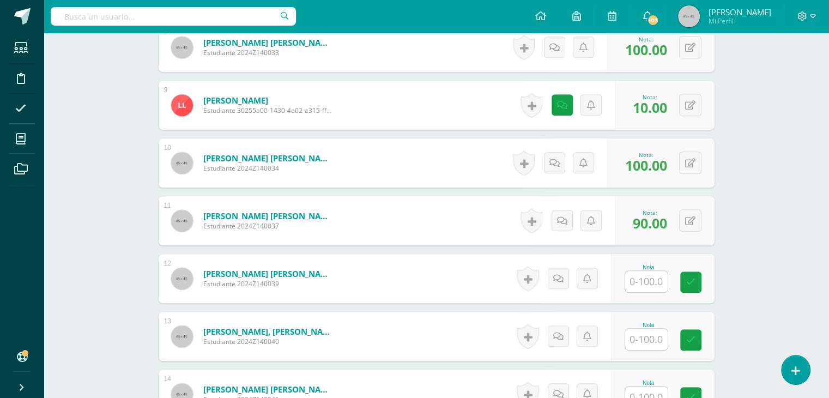
scroll to position [814, 0]
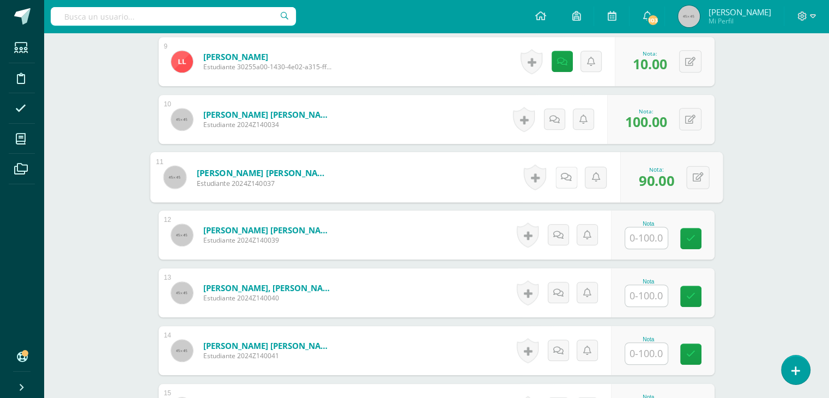
click at [563, 174] on icon at bounding box center [566, 176] width 11 height 9
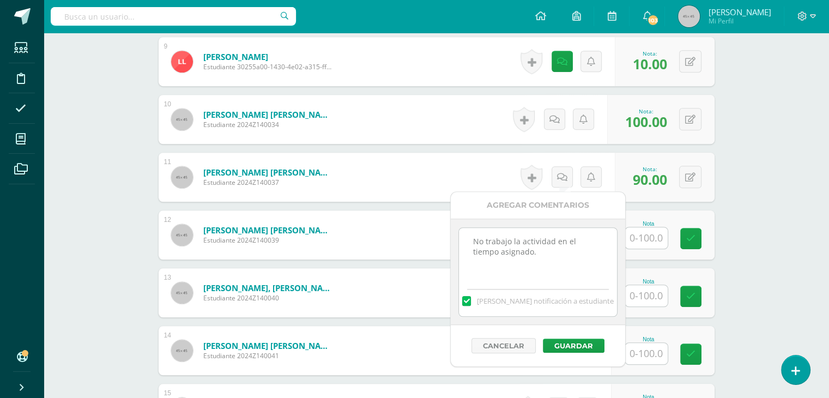
click at [471, 301] on label at bounding box center [466, 301] width 9 height 10
click at [0, 0] on input "[PERSON_NAME] notificación a estudiante" at bounding box center [0, 0] width 0 height 0
click at [565, 343] on button "Guardar" at bounding box center [574, 346] width 62 height 14
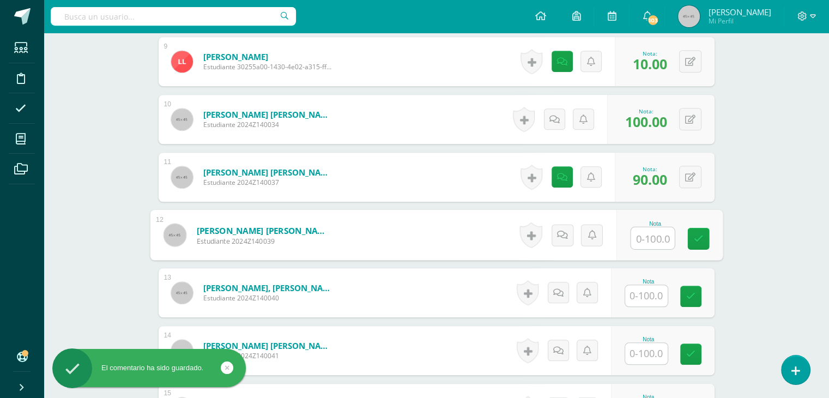
click at [638, 239] on input "text" at bounding box center [653, 238] width 44 height 22
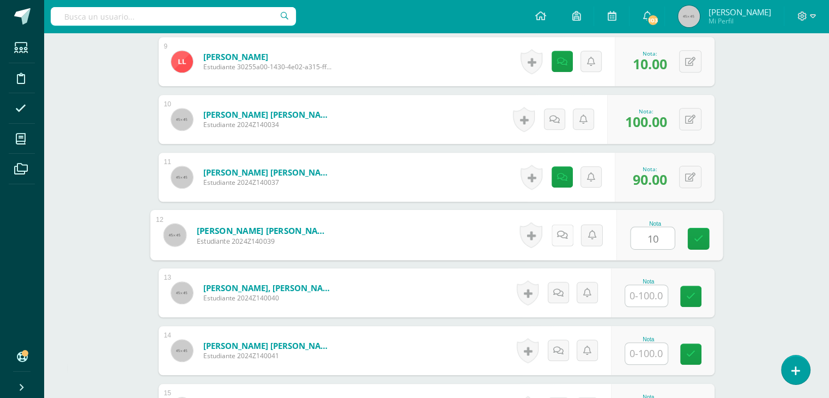
type input "10"
click at [560, 231] on icon at bounding box center [562, 234] width 11 height 9
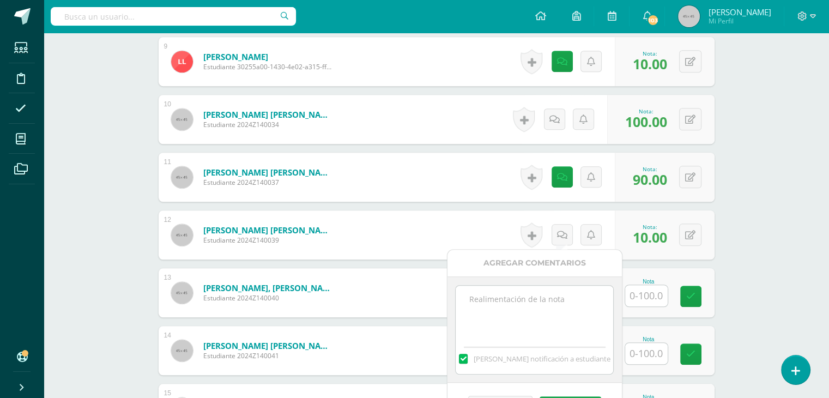
click at [488, 305] on textarea at bounding box center [535, 313] width 158 height 55
type textarea "Actualizaremos tu nota al momento de entregar las actividades asignadas."
click at [468, 359] on label at bounding box center [463, 359] width 9 height 10
click at [0, 0] on input "[PERSON_NAME] notificación a estudiante" at bounding box center [0, 0] width 0 height 0
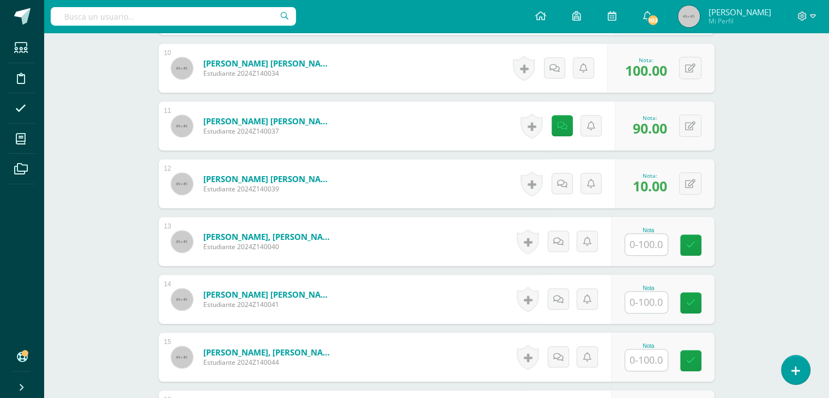
scroll to position [872, 0]
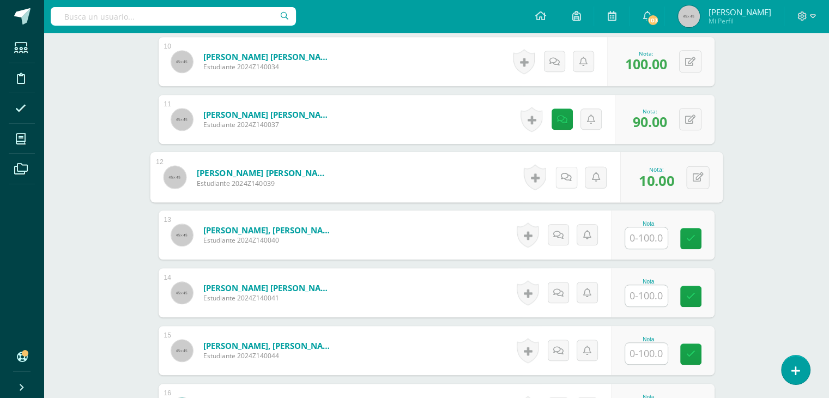
click at [564, 182] on link at bounding box center [566, 177] width 22 height 22
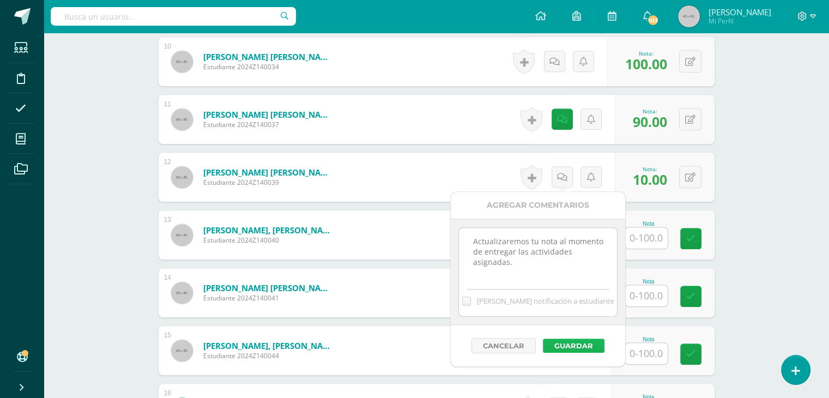
click at [558, 345] on button "Guardar" at bounding box center [574, 346] width 62 height 14
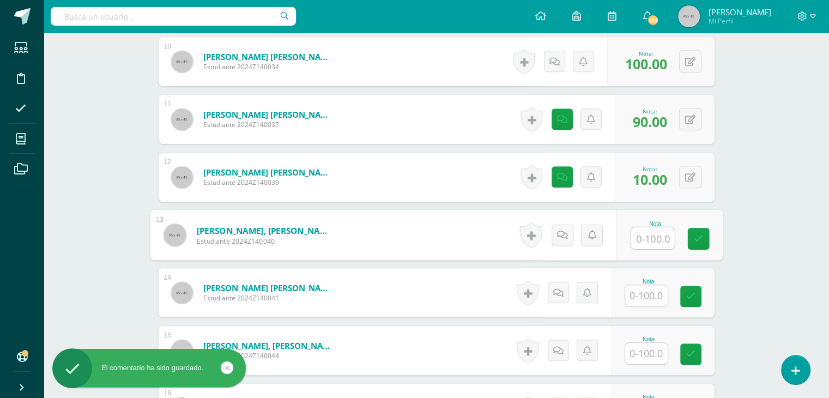
click at [638, 237] on input "text" at bounding box center [653, 238] width 44 height 22
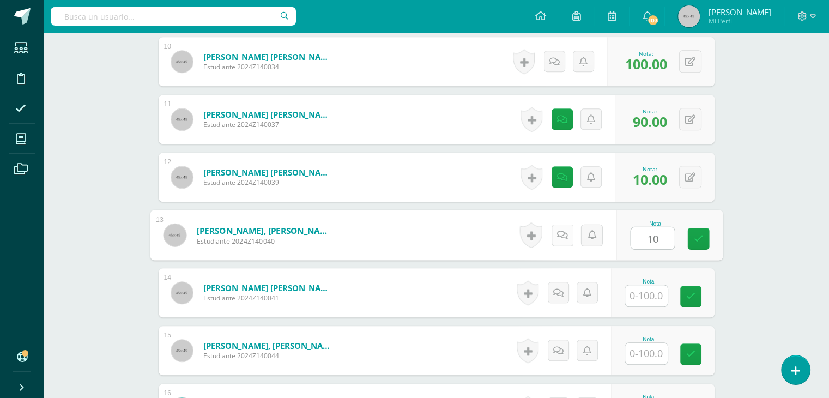
type input "10"
click at [562, 237] on icon at bounding box center [562, 234] width 11 height 9
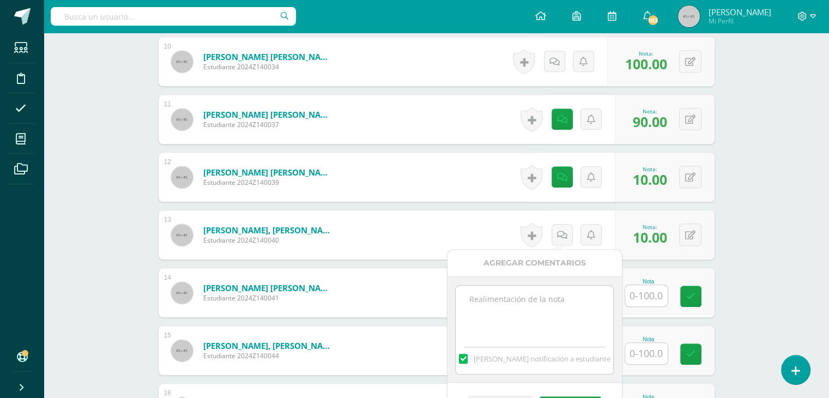
click at [484, 292] on textarea at bounding box center [535, 313] width 158 height 55
type textarea "Tienes pendiente de trabajar está actividad, por ausencia."
click at [468, 358] on label at bounding box center [463, 359] width 9 height 10
click at [0, 0] on input "[PERSON_NAME] notificación a estudiante" at bounding box center [0, 0] width 0 height 0
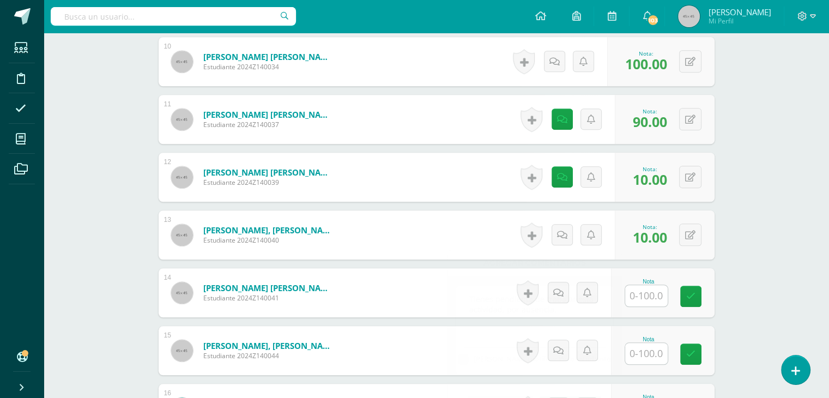
scroll to position [894, 0]
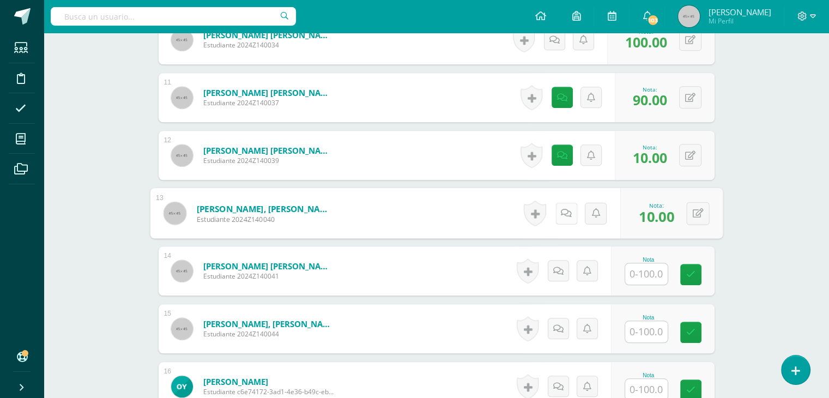
click at [557, 217] on link at bounding box center [566, 213] width 22 height 22
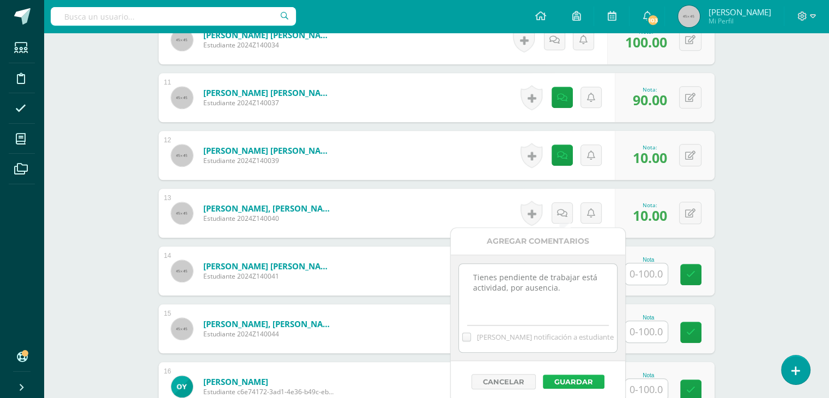
click at [562, 383] on button "Guardar" at bounding box center [574, 382] width 62 height 14
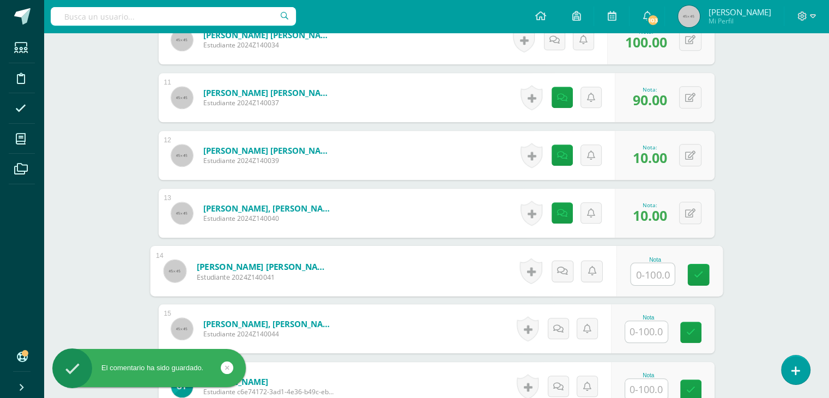
click at [637, 281] on input "text" at bounding box center [653, 274] width 44 height 22
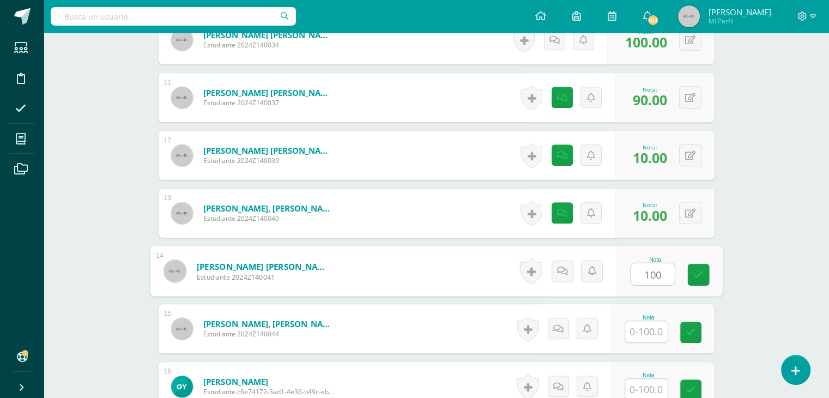
type input "100"
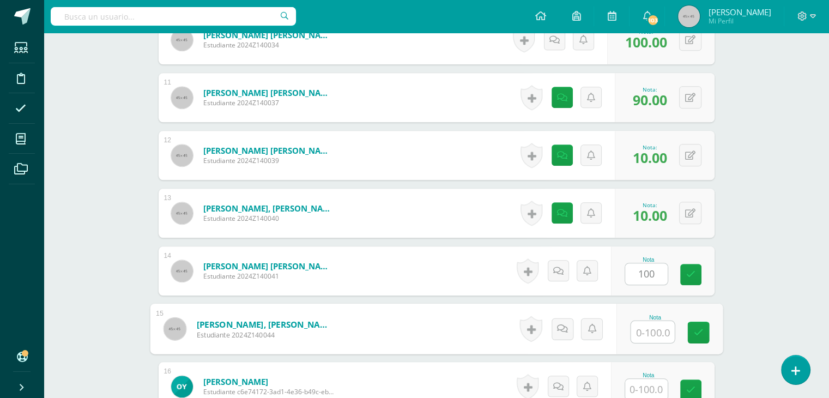
click at [658, 332] on input "text" at bounding box center [653, 332] width 44 height 22
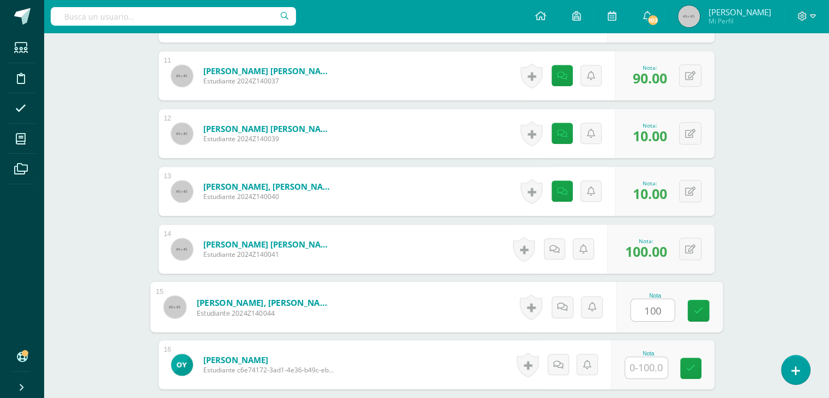
scroll to position [916, 0]
type input "100"
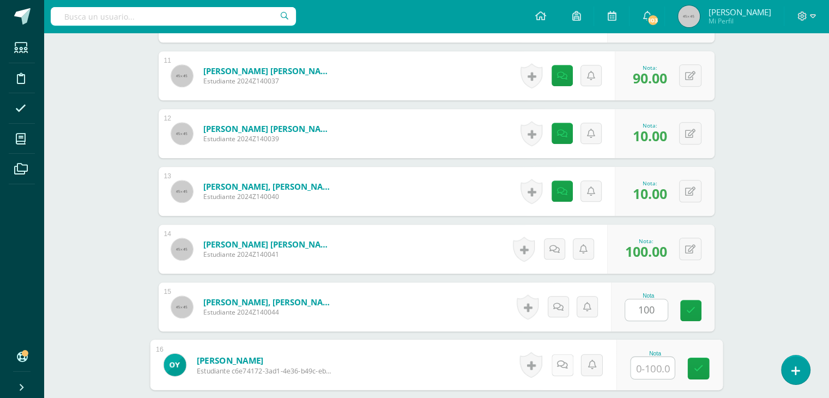
click at [564, 367] on link at bounding box center [562, 365] width 22 height 22
click at [656, 366] on input "text" at bounding box center [653, 368] width 44 height 22
type input "10"
click at [555, 361] on link at bounding box center [562, 365] width 22 height 22
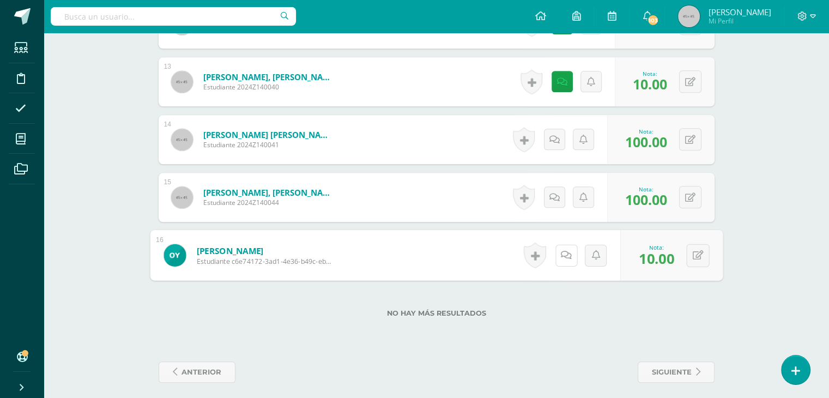
scroll to position [1031, 0]
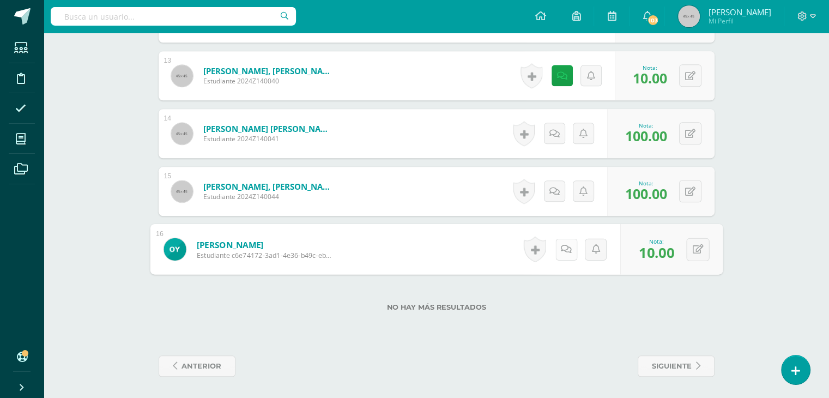
click at [565, 248] on icon at bounding box center [566, 248] width 11 height 9
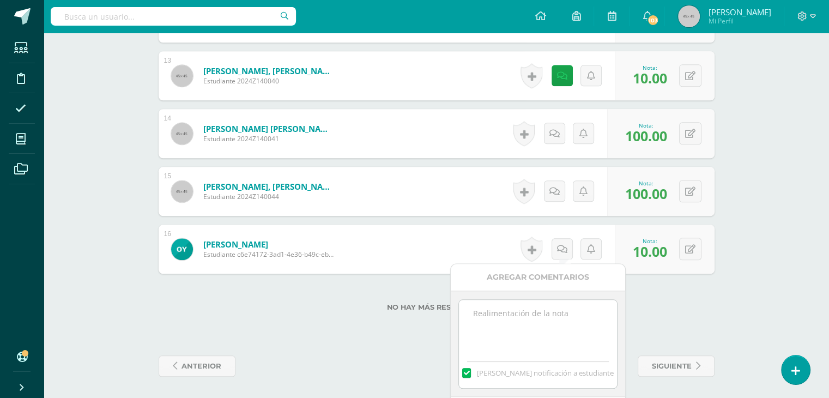
click at [471, 371] on label at bounding box center [466, 373] width 9 height 10
click at [0, 0] on input "[PERSON_NAME] notificación a estudiante" at bounding box center [0, 0] width 0 height 0
click at [495, 316] on textarea at bounding box center [538, 327] width 158 height 55
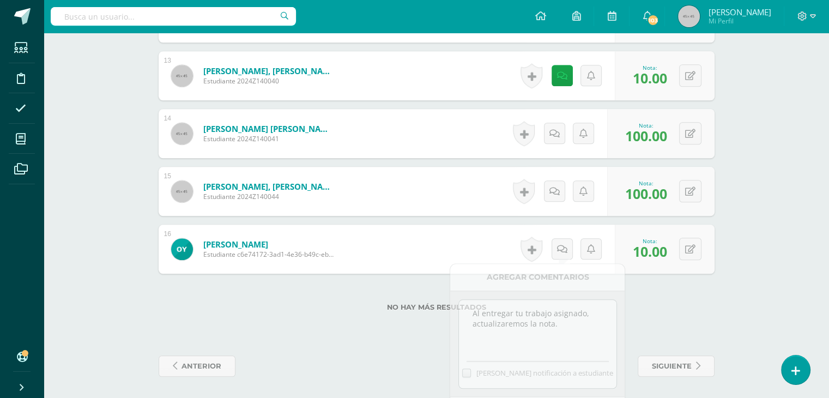
type textarea "Al entregar tu trabajo asignado, actualizaremos la nota."
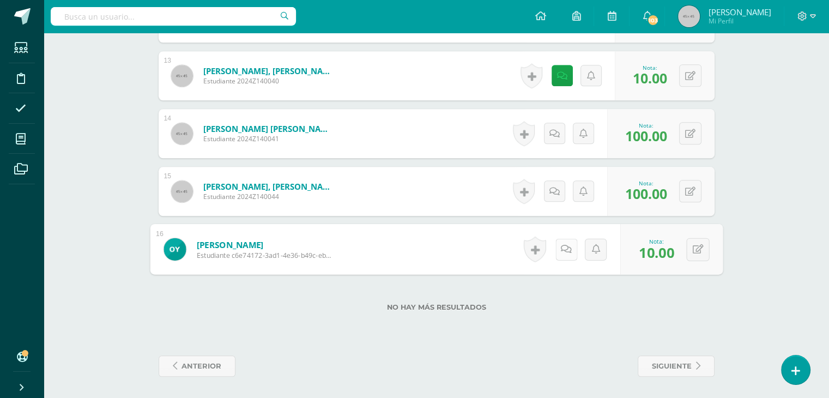
click at [559, 251] on link at bounding box center [566, 249] width 22 height 22
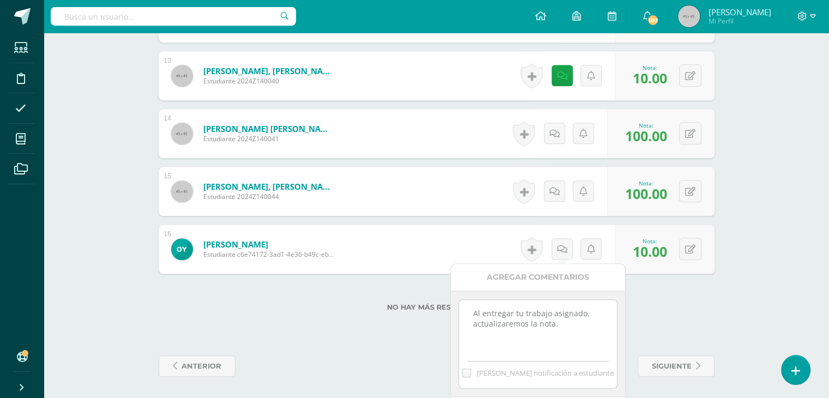
click at [624, 384] on div "Al entregar tu trabajo asignado, actualizaremos la nota. Mandar notificación a …" at bounding box center [538, 344] width 174 height 106
click at [608, 392] on div "Al entregar tu trabajo asignado, actualizaremos la nota. Mandar notificación a …" at bounding box center [538, 344] width 174 height 106
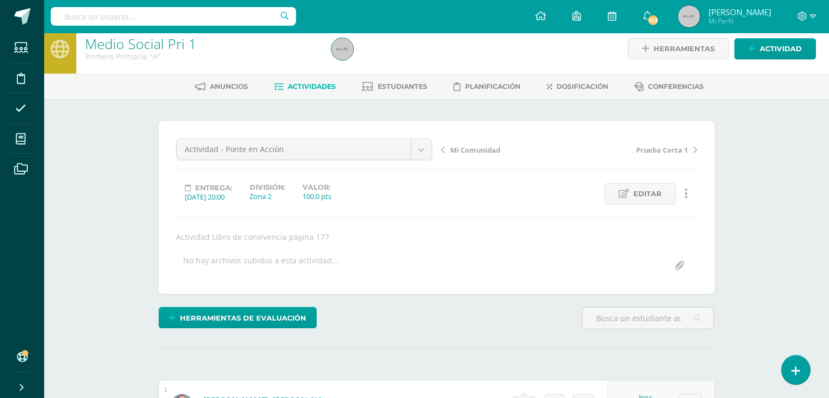
scroll to position [0, 0]
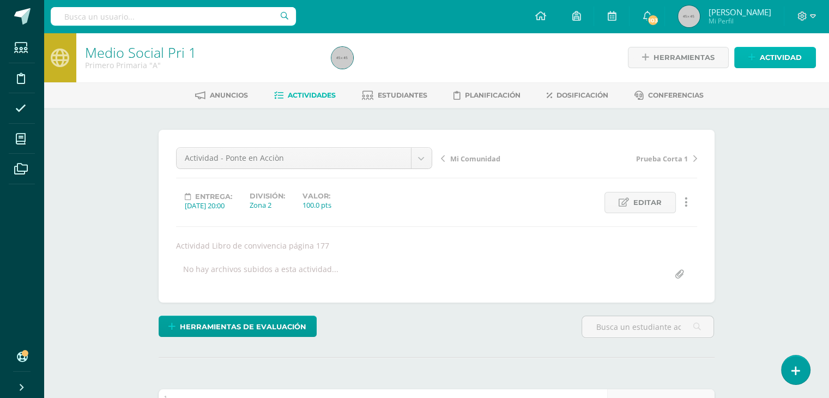
click at [780, 59] on span "Actividad" at bounding box center [781, 57] width 42 height 20
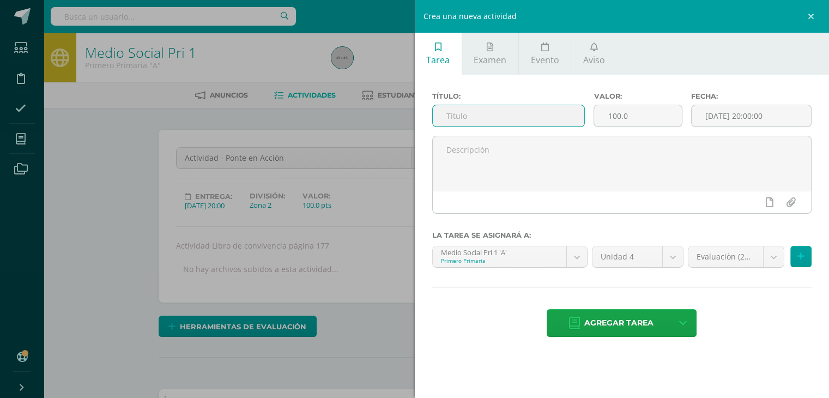
click at [462, 114] on input "text" at bounding box center [509, 115] width 152 height 21
type input "Servidores Públicos"
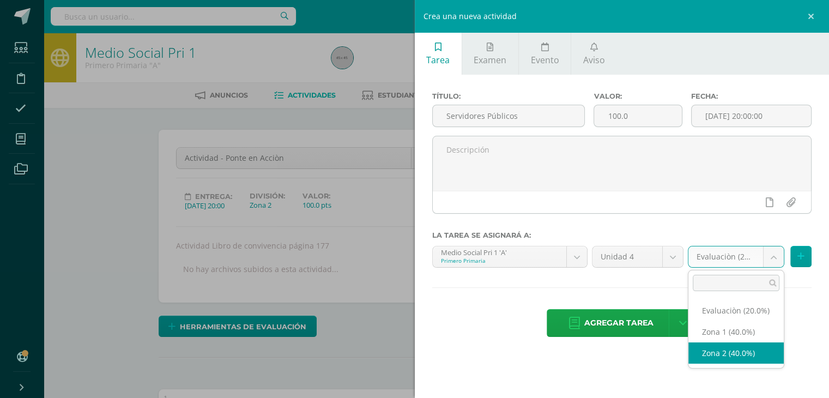
select select "31024"
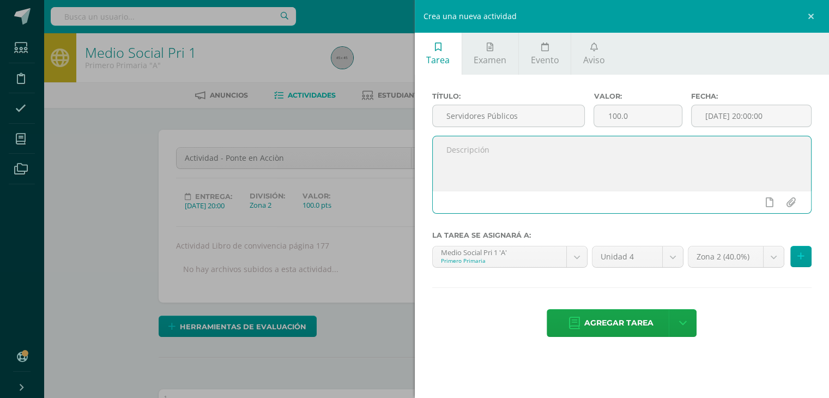
click at [475, 150] on textarea at bounding box center [622, 163] width 379 height 55
click at [576, 150] on textarea "Actividades: Trabajar página 179-180, ejercicio en el cuaderno de trabajo." at bounding box center [622, 163] width 379 height 55
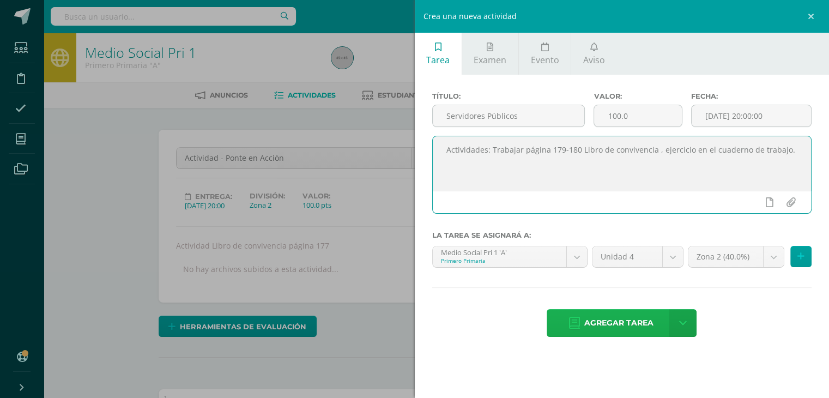
type textarea "Actividades: Trabajar página 179-180 Libro de convivencia , ejercicio en el cua…"
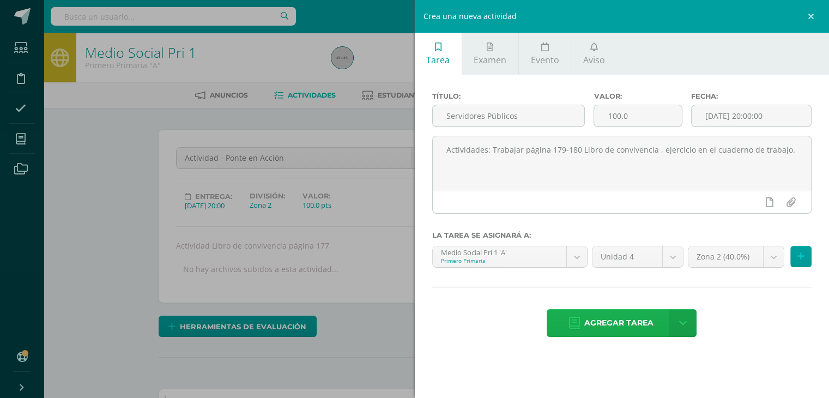
click at [624, 318] on span "Agregar tarea" at bounding box center [618, 323] width 69 height 27
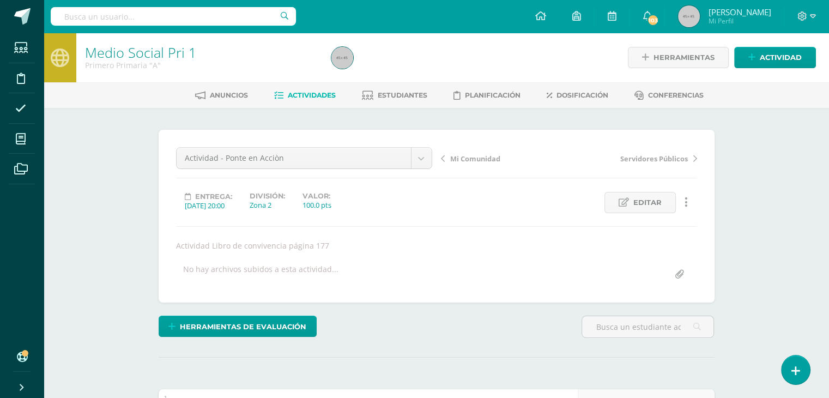
click at [293, 100] on link "Actividades" at bounding box center [305, 95] width 62 height 17
click at [302, 99] on span "Actividades" at bounding box center [312, 95] width 48 height 8
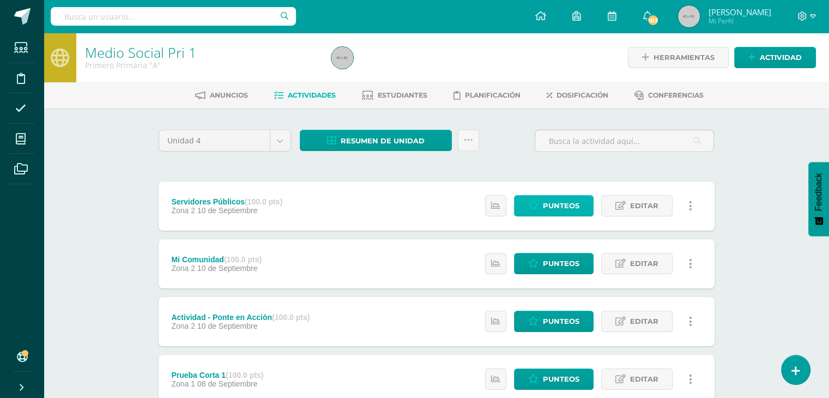
click at [566, 211] on span "Punteos" at bounding box center [561, 206] width 37 height 20
click at [565, 213] on span "Punteos" at bounding box center [561, 206] width 37 height 20
click at [543, 203] on link "Punteos" at bounding box center [554, 205] width 80 height 21
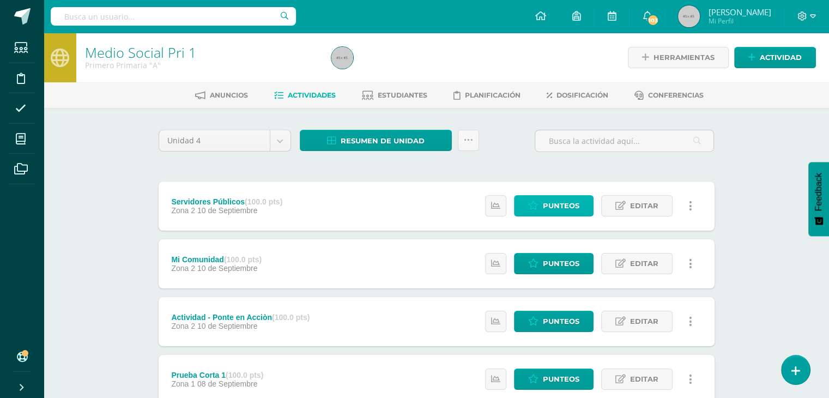
click at [543, 203] on link "Punteos" at bounding box center [554, 205] width 80 height 21
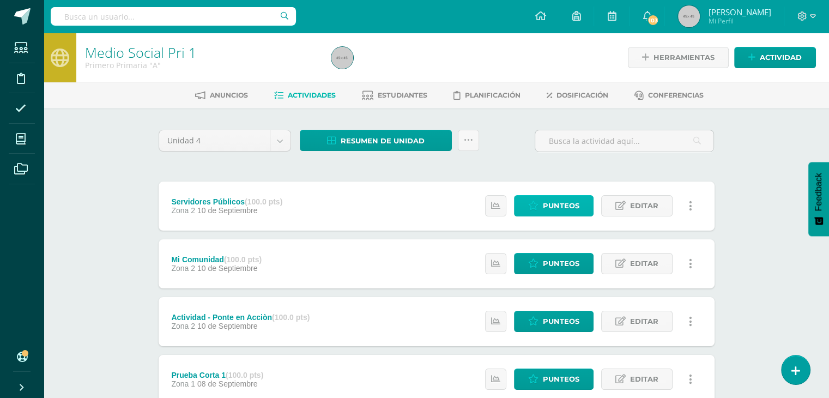
click at [543, 203] on link "Punteos" at bounding box center [554, 205] width 80 height 21
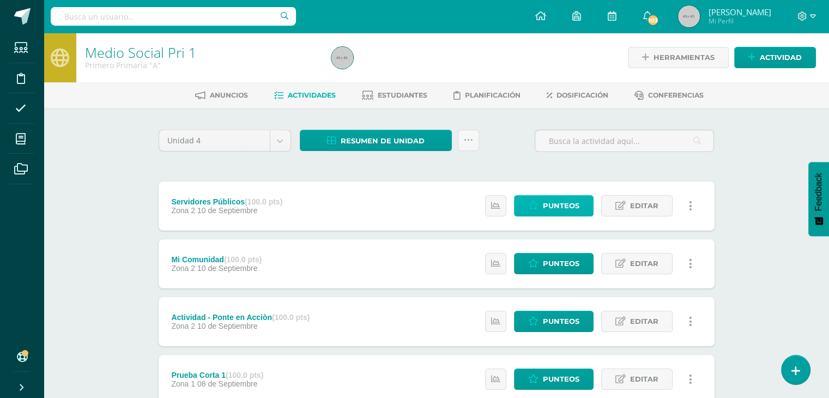
click at [543, 203] on link "Punteos" at bounding box center [554, 205] width 80 height 21
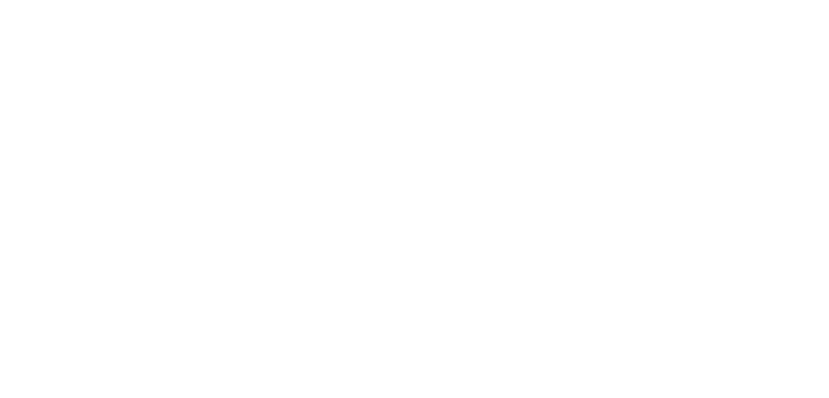
click at [0, 0] on html at bounding box center [0, 0] width 0 height 0
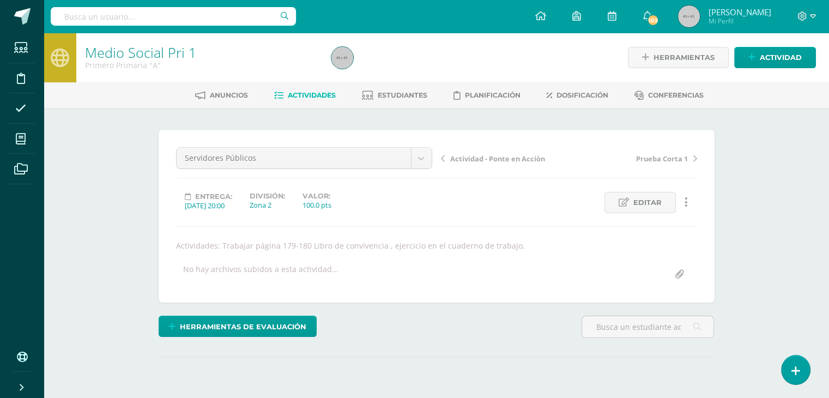
click at [545, 206] on div "Entrega: [DATE] 20:00 División: Zona 2 Valor: 100.0 pts Editar Ocultar Historia…" at bounding box center [437, 202] width 530 height 21
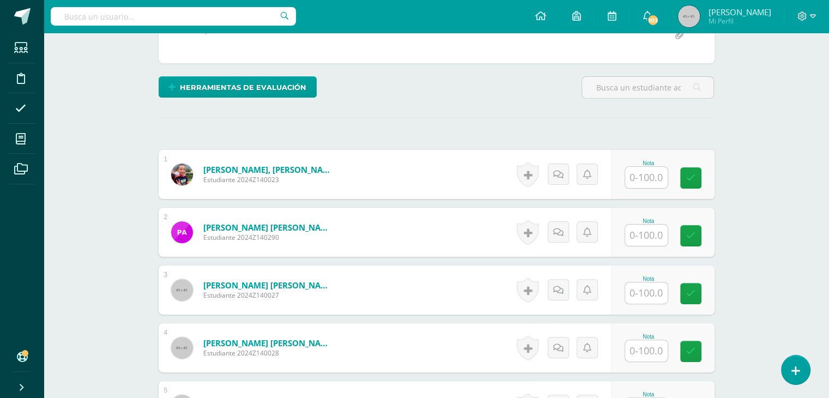
scroll to position [240, 0]
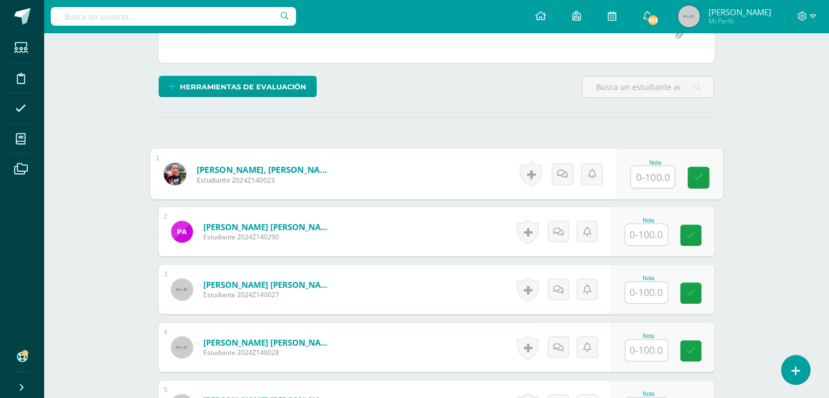
click at [643, 180] on input "text" at bounding box center [653, 177] width 44 height 22
type input "98"
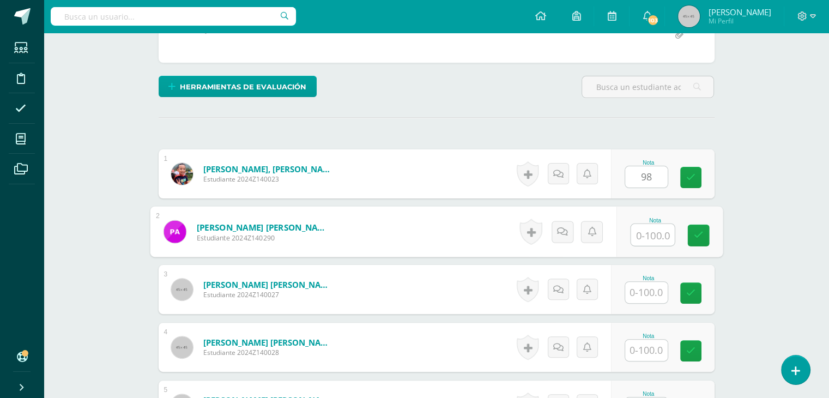
click at [649, 240] on input "text" at bounding box center [653, 235] width 44 height 22
type input "98"
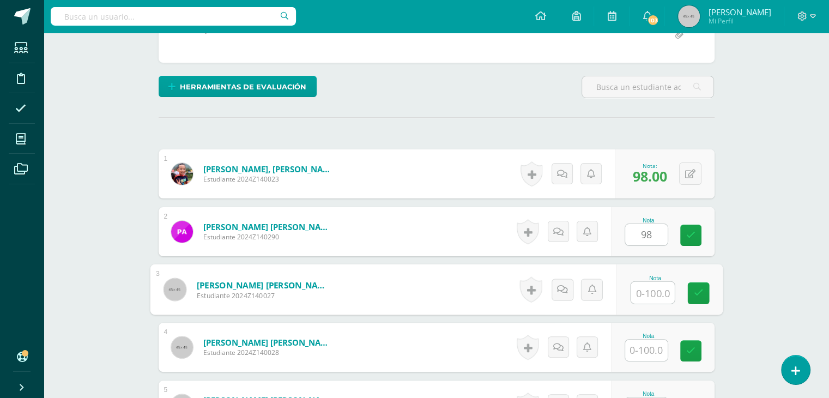
click at [651, 293] on input "text" at bounding box center [653, 293] width 44 height 22
type input "98"
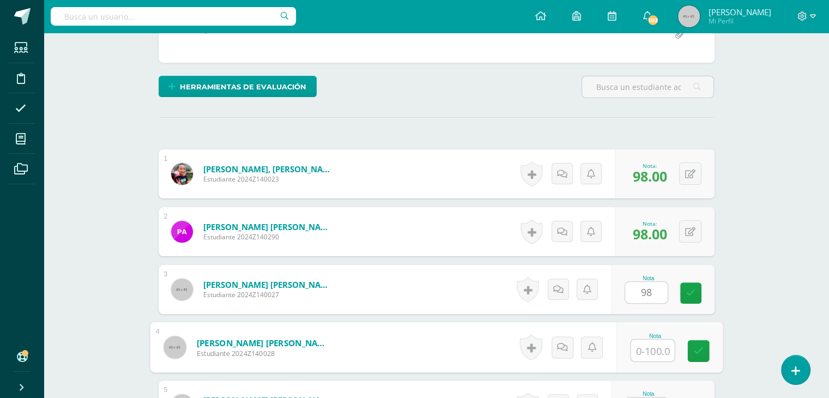
click at [642, 348] on input "text" at bounding box center [653, 351] width 44 height 22
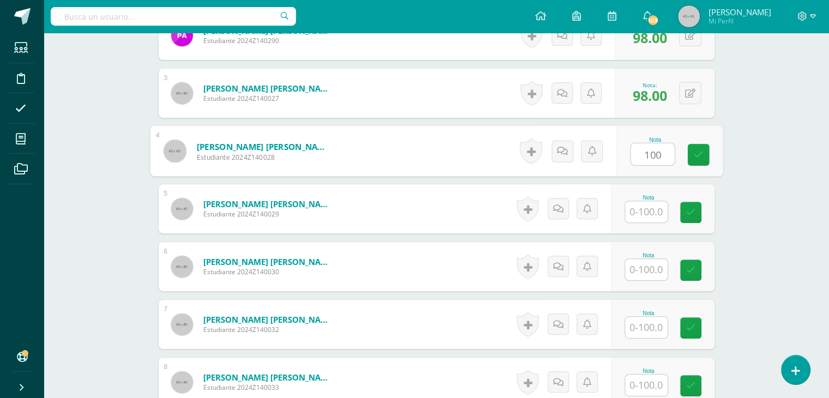
scroll to position [480, 0]
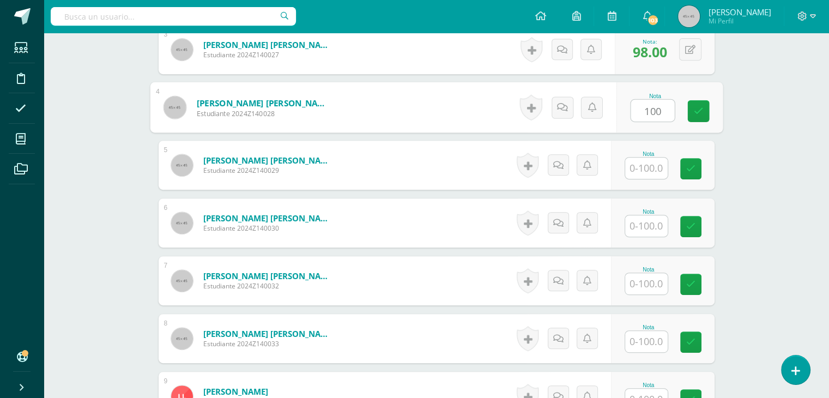
type input "100"
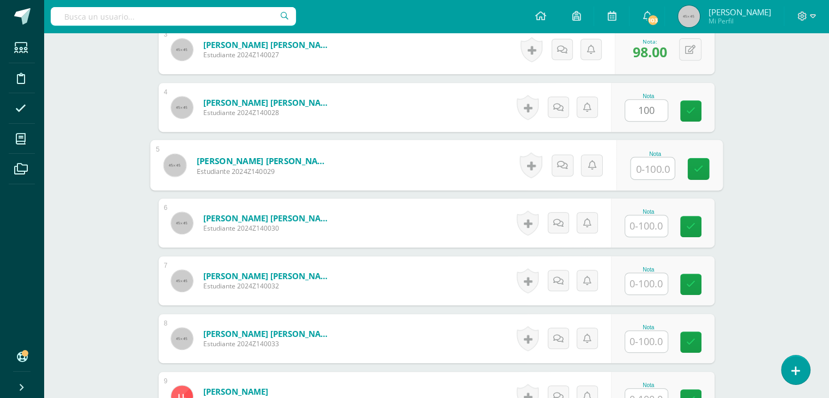
click at [648, 167] on input "text" at bounding box center [653, 169] width 44 height 22
type input "100"
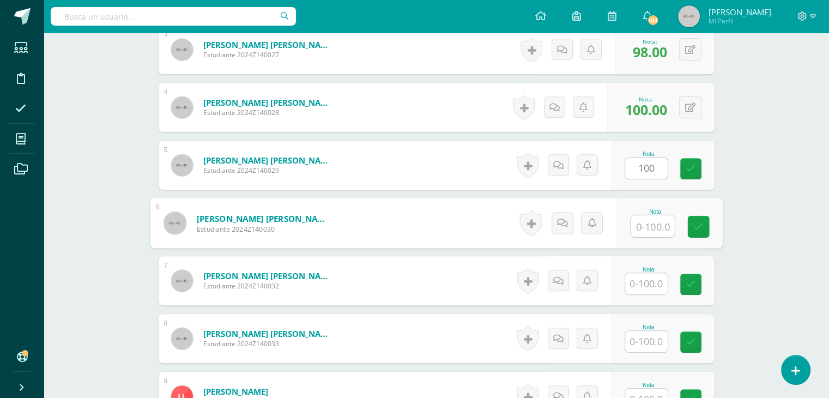
click at [636, 226] on input "text" at bounding box center [653, 226] width 44 height 22
type input "10"
click at [560, 222] on icon at bounding box center [562, 222] width 11 height 9
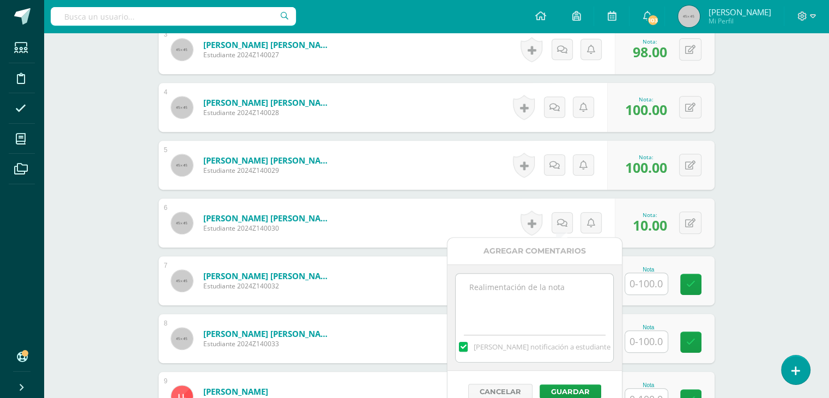
click at [468, 345] on label at bounding box center [463, 347] width 9 height 10
click at [0, 0] on input "[PERSON_NAME] notificación a estudiante" at bounding box center [0, 0] width 0 height 0
click at [490, 287] on textarea at bounding box center [535, 301] width 158 height 55
type textarea "Tienes pendiente está actividad por ausencia."
click at [574, 393] on button "Guardar" at bounding box center [571, 391] width 62 height 14
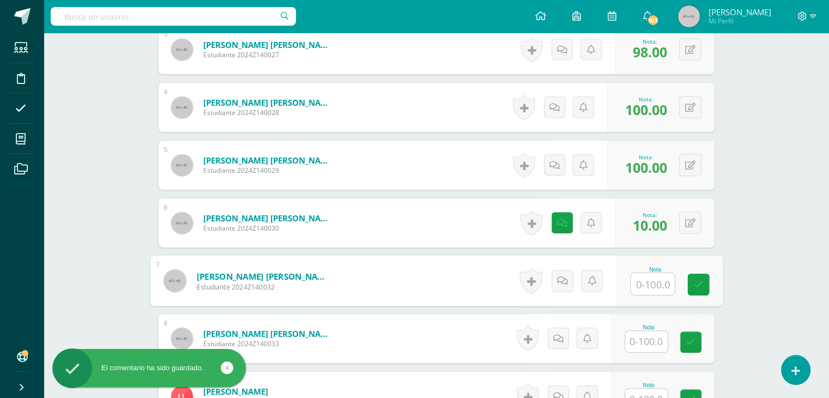
click at [644, 281] on input "text" at bounding box center [653, 284] width 44 height 22
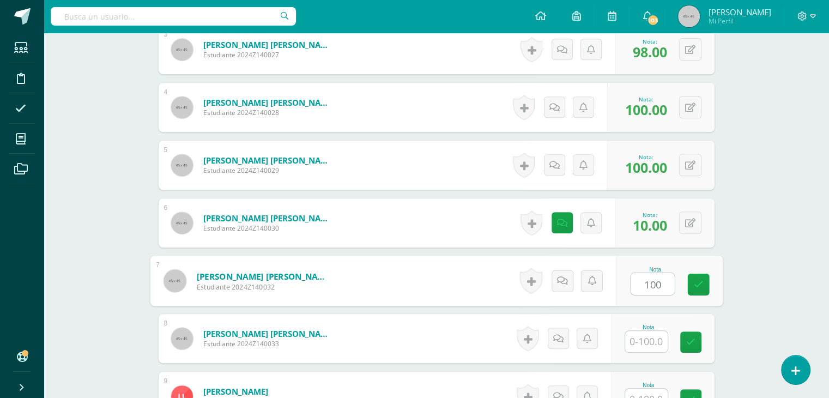
type input "100"
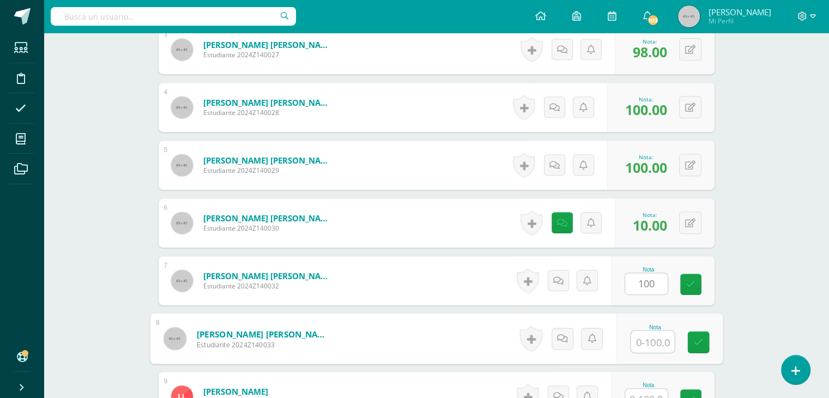
click at [649, 339] on input "text" at bounding box center [653, 342] width 44 height 22
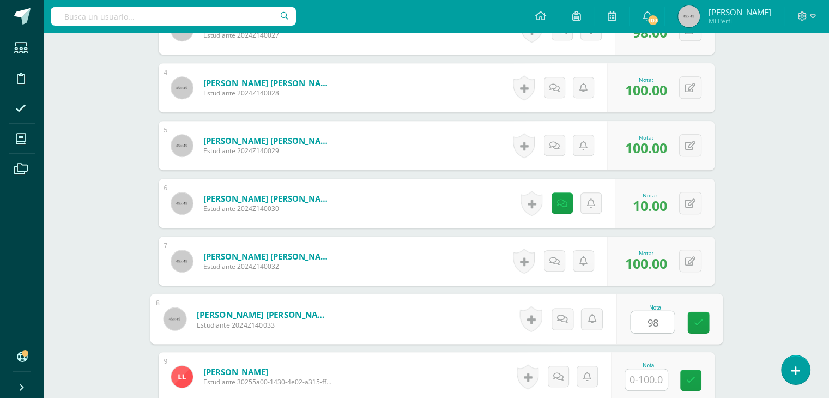
scroll to position [502, 0]
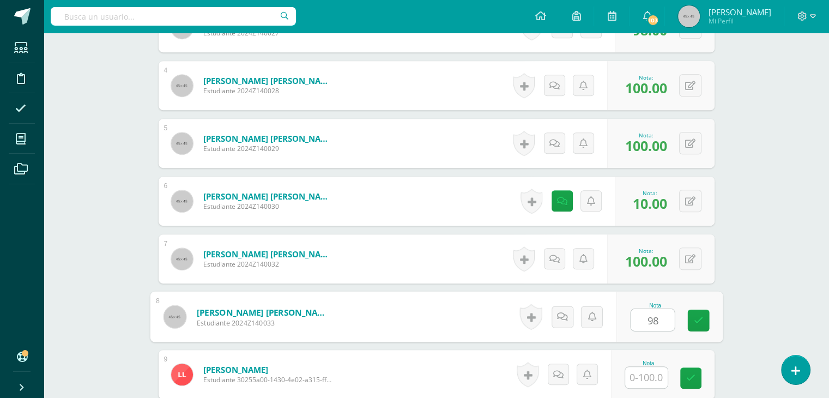
type input "98"
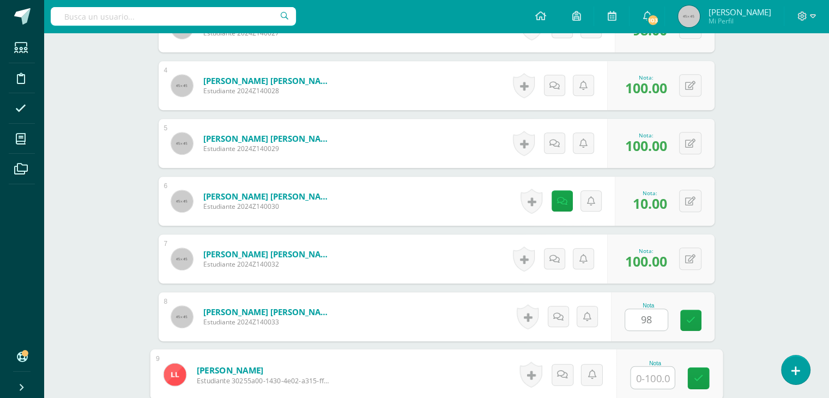
click at [647, 376] on input "text" at bounding box center [653, 378] width 44 height 22
click at [565, 378] on icon at bounding box center [562, 374] width 11 height 9
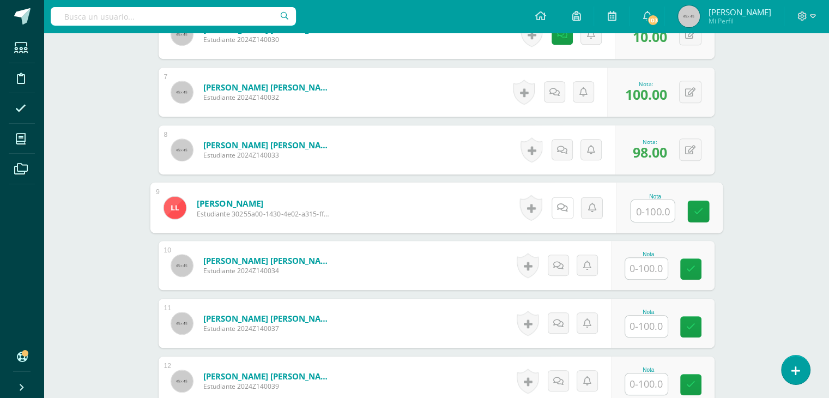
scroll to position [712, 0]
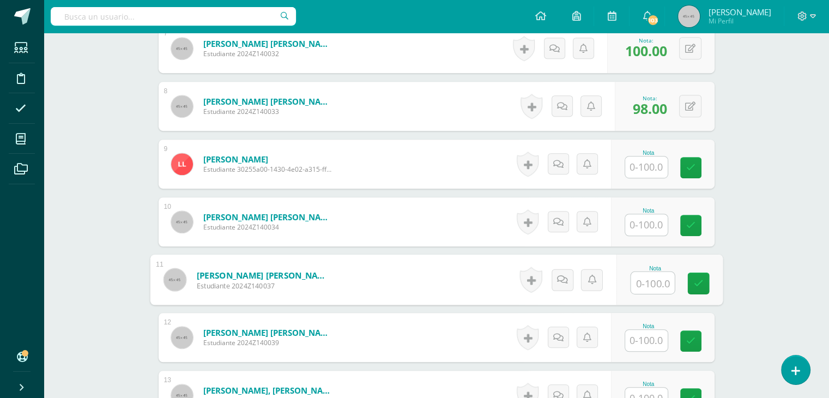
click at [644, 284] on input "text" at bounding box center [653, 283] width 44 height 22
type input "98"
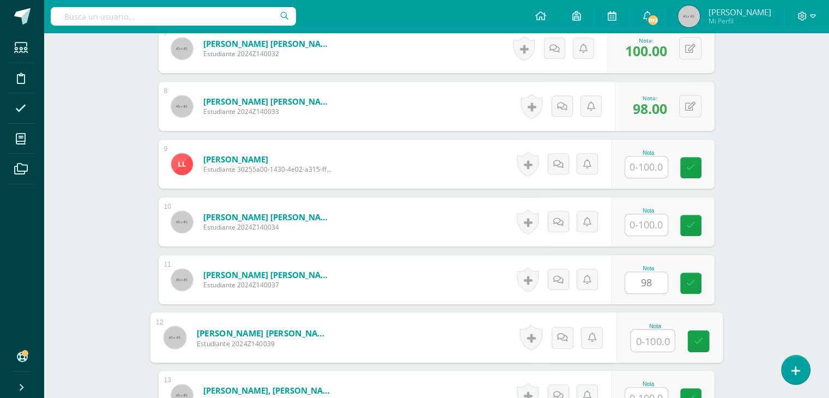
click at [639, 335] on input "text" at bounding box center [653, 341] width 44 height 22
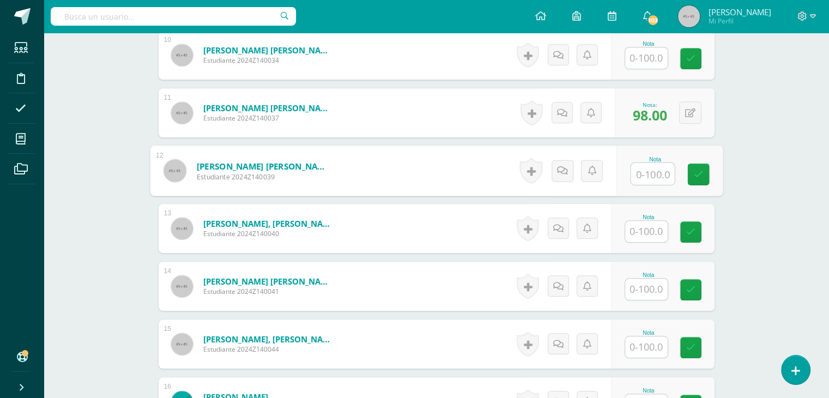
scroll to position [908, 0]
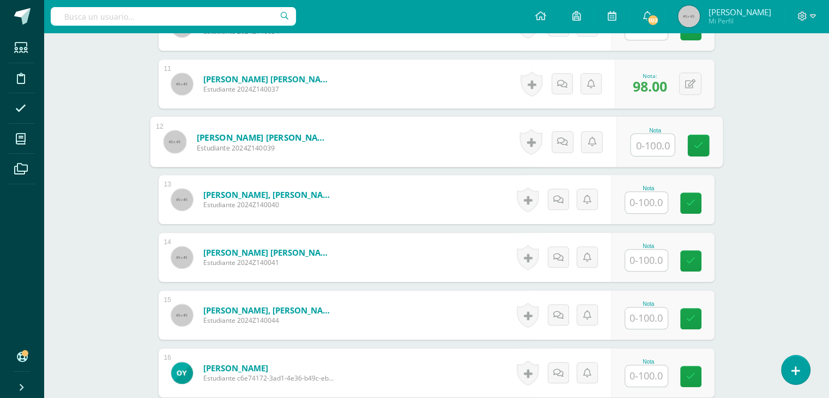
click at [640, 205] on input "text" at bounding box center [646, 202] width 43 height 21
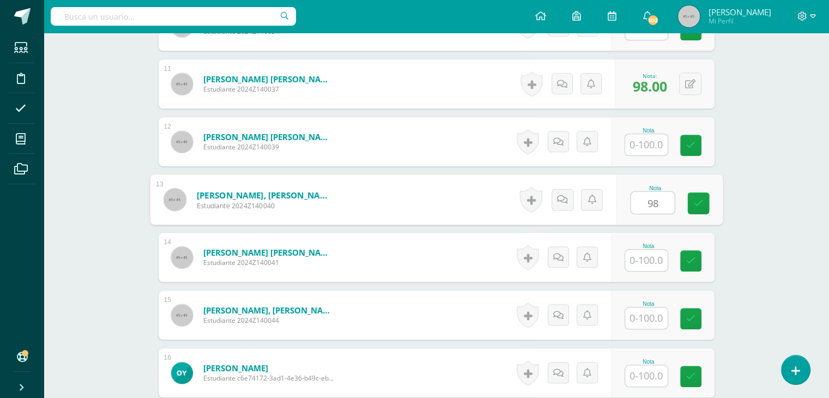
type input "98"
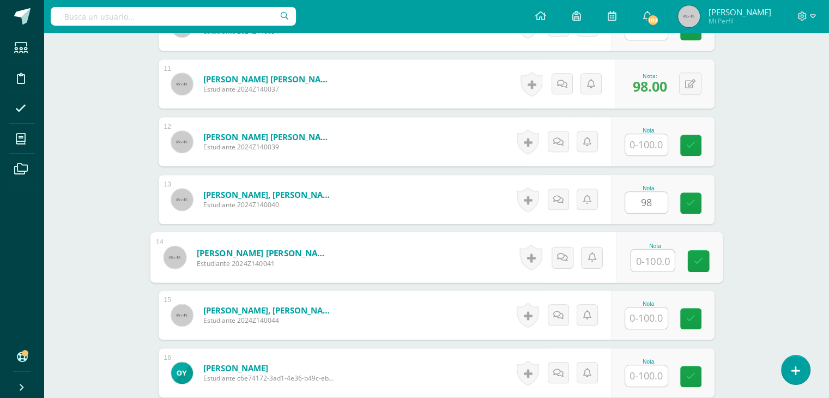
click at [638, 261] on input "text" at bounding box center [653, 261] width 44 height 22
type input "98"
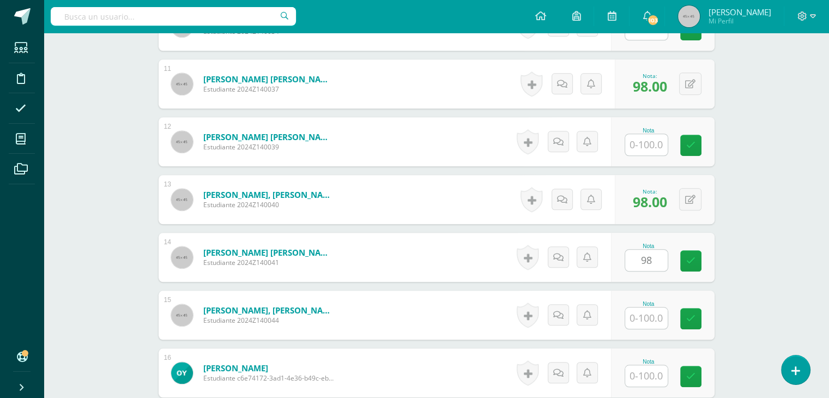
click at [672, 319] on div "Nota" at bounding box center [649, 315] width 48 height 28
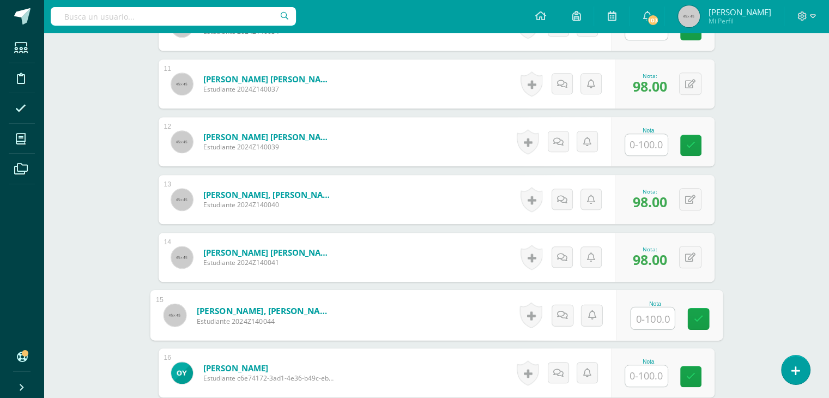
click at [642, 311] on input "text" at bounding box center [653, 318] width 44 height 22
type input "100"
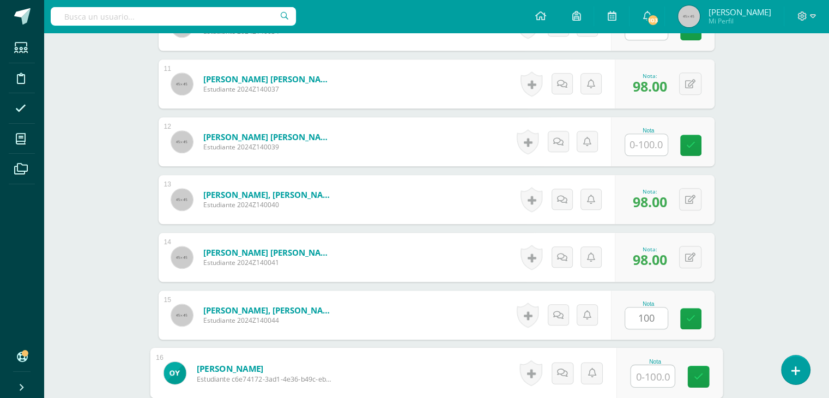
click at [656, 369] on input "text" at bounding box center [653, 376] width 44 height 22
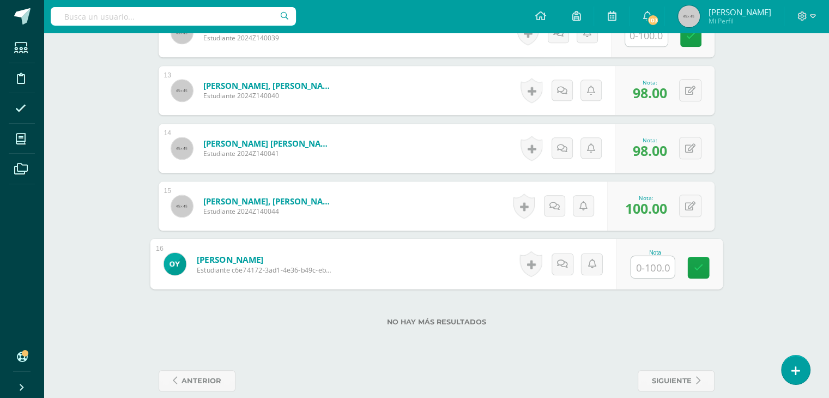
scroll to position [1031, 0]
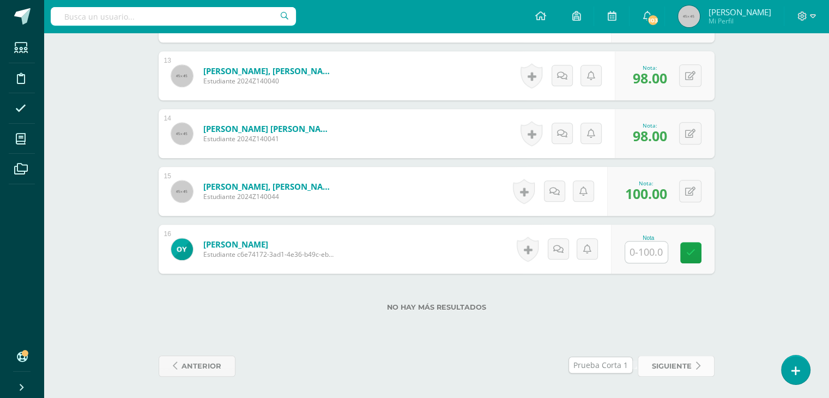
click at [675, 363] on span "siguiente" at bounding box center [672, 366] width 40 height 20
